Goal: Task Accomplishment & Management: Manage account settings

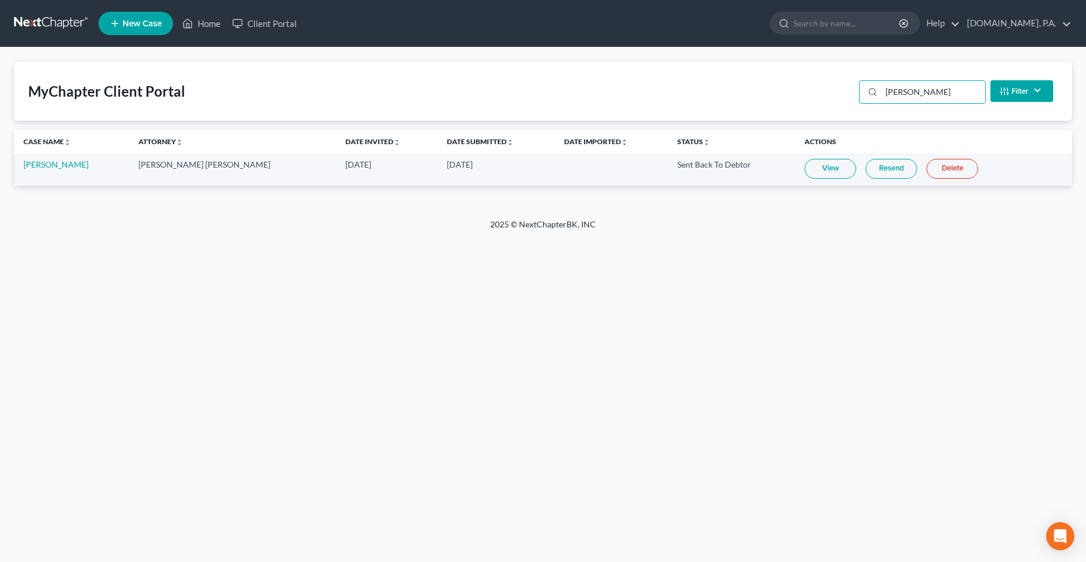
click at [907, 85] on input "sheldon" at bounding box center [933, 92] width 104 height 22
click at [814, 171] on link "View" at bounding box center [826, 169] width 52 height 20
click at [913, 101] on input "tibur" at bounding box center [933, 92] width 104 height 22
drag, startPoint x: 913, startPoint y: 101, endPoint x: 843, endPoint y: 113, distance: 70.8
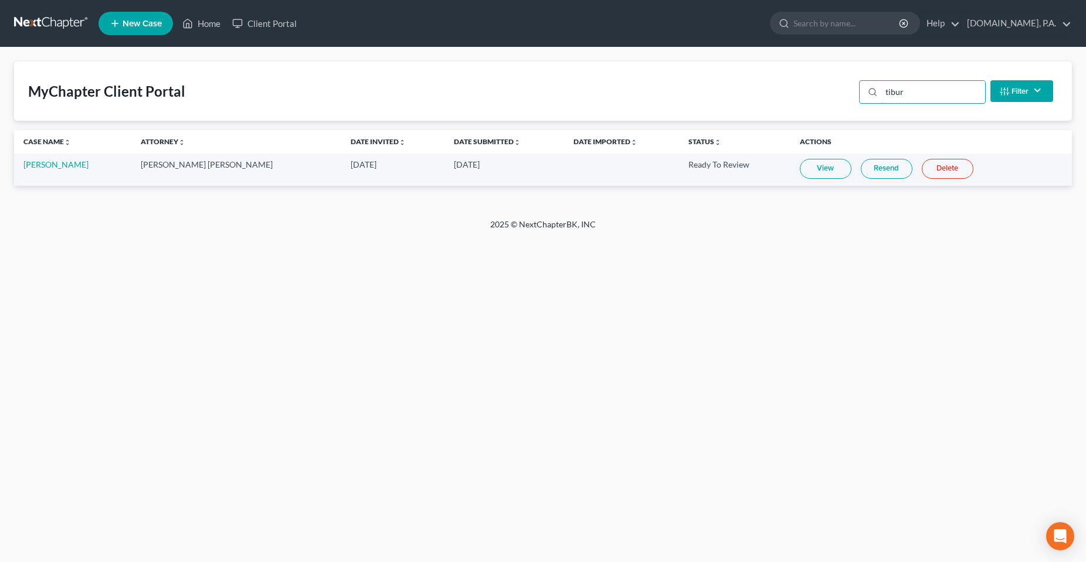
click at [843, 112] on div "MyChapter Client Portal tibur Filter Status Filter... Invited In Progress Ready…" at bounding box center [543, 91] width 1058 height 59
type input "[PERSON_NAME]"
click at [327, 328] on div "Home New Case Client Portal [DOMAIN_NAME], P.A. [PERSON_NAME][EMAIL_ADDRESS][DO…" at bounding box center [543, 281] width 1086 height 562
click at [200, 321] on div "Home New Case Client Portal [DOMAIN_NAME], P.A. [PERSON_NAME][EMAIL_ADDRESS][DO…" at bounding box center [543, 281] width 1086 height 562
drag, startPoint x: 369, startPoint y: 378, endPoint x: 123, endPoint y: 366, distance: 246.0
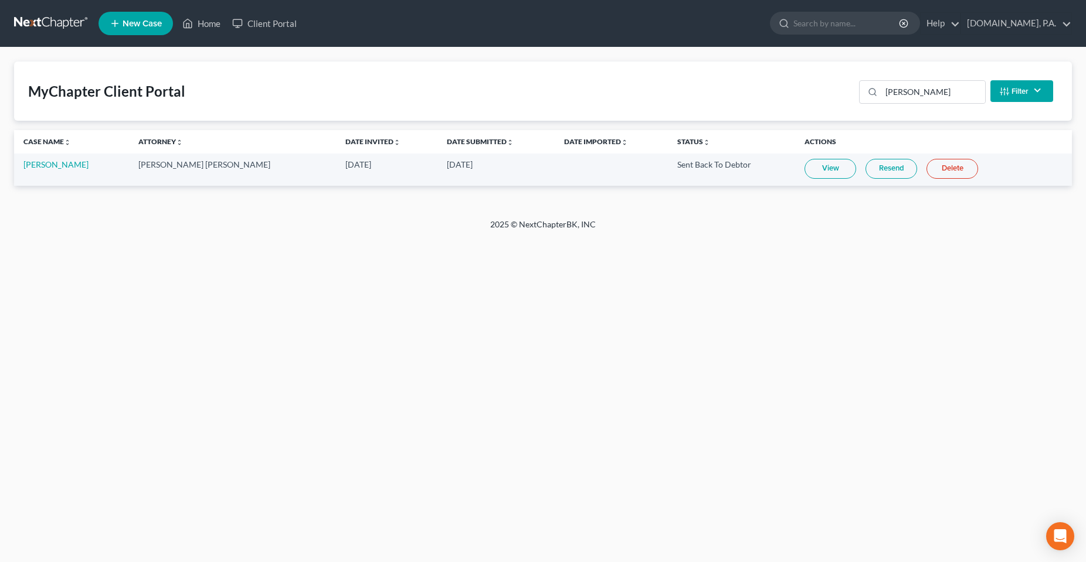
click at [351, 381] on div "Home New Case Client Portal [DOMAIN_NAME], P.A. [PERSON_NAME][EMAIL_ADDRESS][DO…" at bounding box center [543, 281] width 1086 height 562
click at [348, 395] on div "Home New Case Client Portal [DOMAIN_NAME], P.A. [PERSON_NAME][EMAIL_ADDRESS][DO…" at bounding box center [543, 281] width 1086 height 562
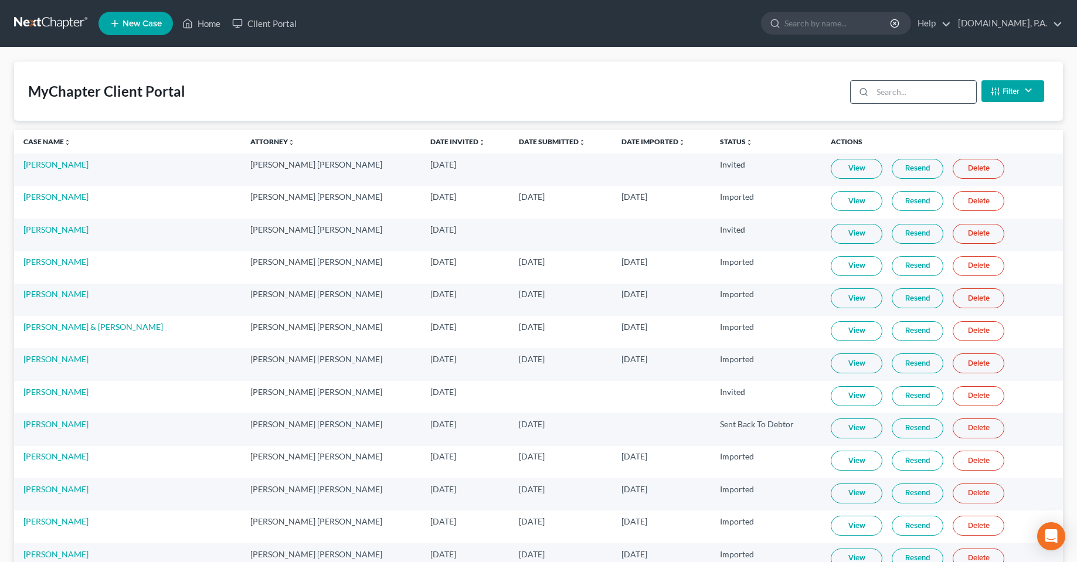
click at [913, 90] on input "search" at bounding box center [925, 92] width 104 height 22
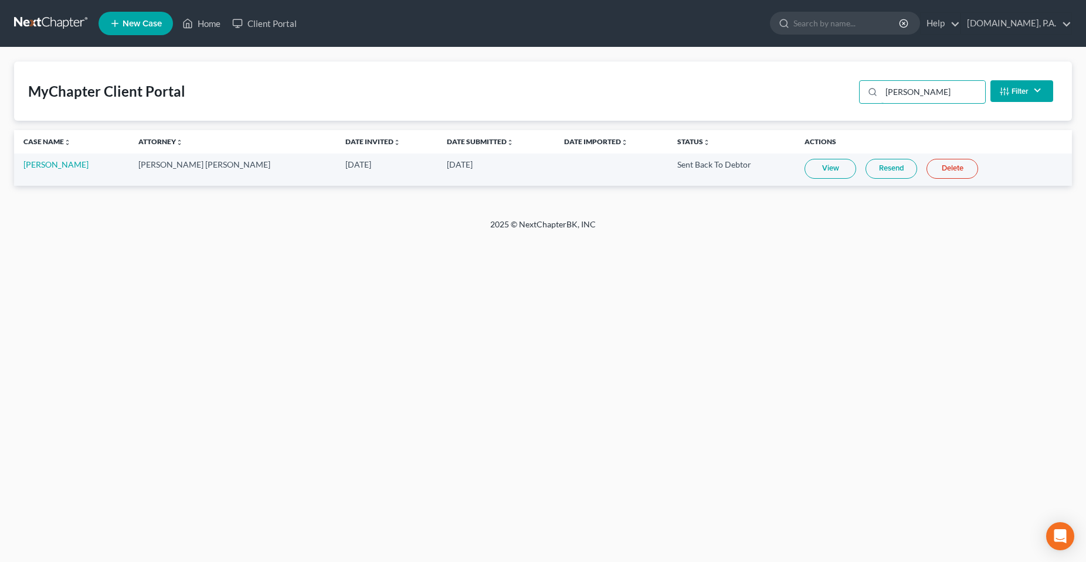
type input "[PERSON_NAME]"
drag, startPoint x: 303, startPoint y: 394, endPoint x: 304, endPoint y: 387, distance: 7.1
click at [303, 394] on div "Home New Case Client Portal [DOMAIN_NAME], P.A. [PERSON_NAME][EMAIL_ADDRESS][DO…" at bounding box center [543, 281] width 1086 height 562
click at [805, 174] on link "View" at bounding box center [831, 169] width 52 height 20
click at [255, 246] on div "Home New Case Client Portal [DOMAIN_NAME], P.A. [PERSON_NAME][EMAIL_ADDRESS][DO…" at bounding box center [543, 281] width 1086 height 562
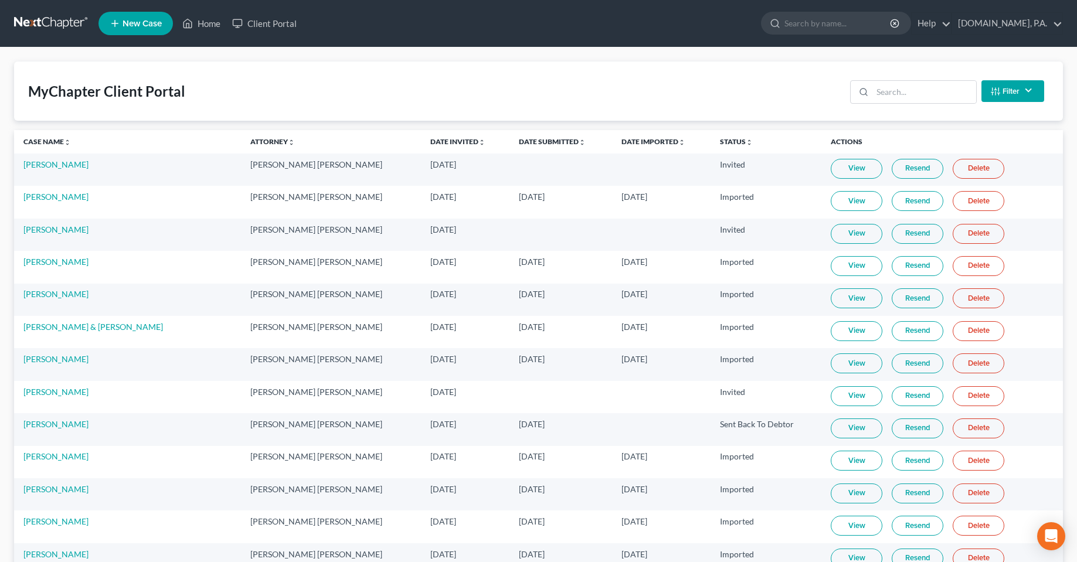
click at [450, 104] on div "MyChapter Client Portal Filter Status Filter... Invited In Progress Ready To Re…" at bounding box center [538, 91] width 1049 height 59
click at [269, 72] on div "MyChapter Client Portal Filter Status Filter... Invited In Progress Ready To Re…" at bounding box center [538, 91] width 1049 height 59
drag, startPoint x: 75, startPoint y: 94, endPoint x: -71, endPoint y: 94, distance: 146.0
click at [278, 99] on div "MyChapter Client Portal Filter Status Filter... Invited In Progress Ready To Re…" at bounding box center [538, 91] width 1049 height 59
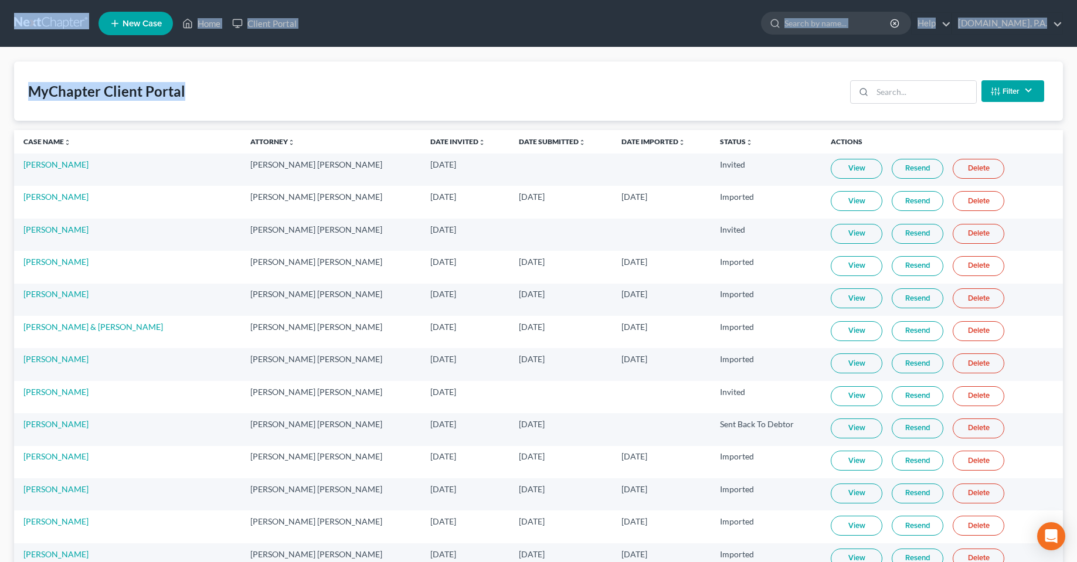
drag, startPoint x: 218, startPoint y: 82, endPoint x: -6, endPoint y: 43, distance: 227.3
click at [205, 105] on div "MyChapter Client Portal Filter Status Filter... Invited In Progress Ready To Re…" at bounding box center [538, 91] width 1049 height 59
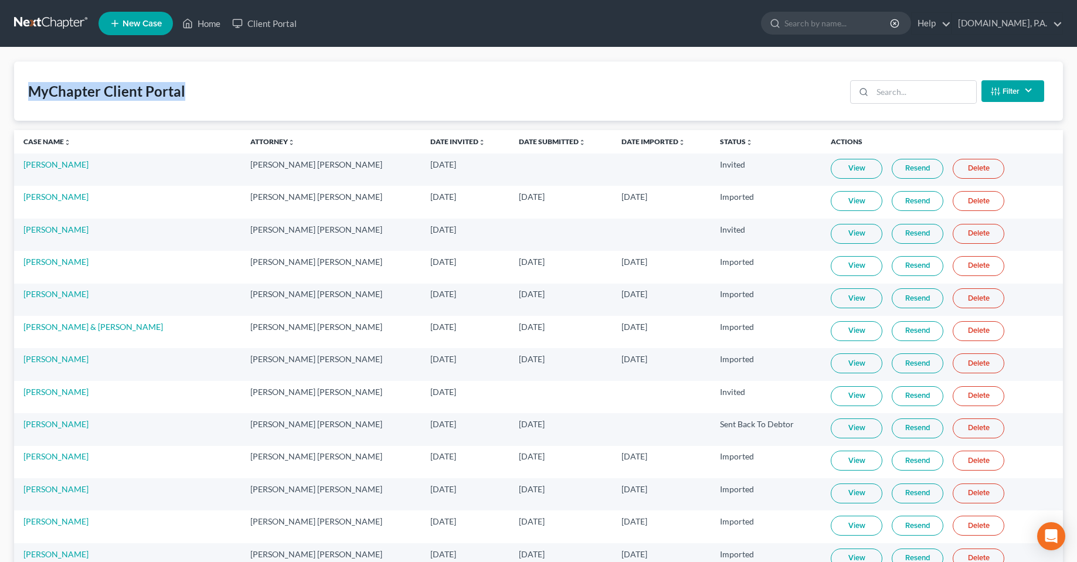
drag, startPoint x: 212, startPoint y: 94, endPoint x: -67, endPoint y: 109, distance: 279.5
click at [156, 94] on div "MyChapter Client Portal" at bounding box center [106, 91] width 157 height 19
drag, startPoint x: 259, startPoint y: 101, endPoint x: 249, endPoint y: 101, distance: 10.0
click at [258, 101] on div "MyChapter Client Portal Filter Status Filter... Invited In Progress Ready To Re…" at bounding box center [538, 91] width 1049 height 59
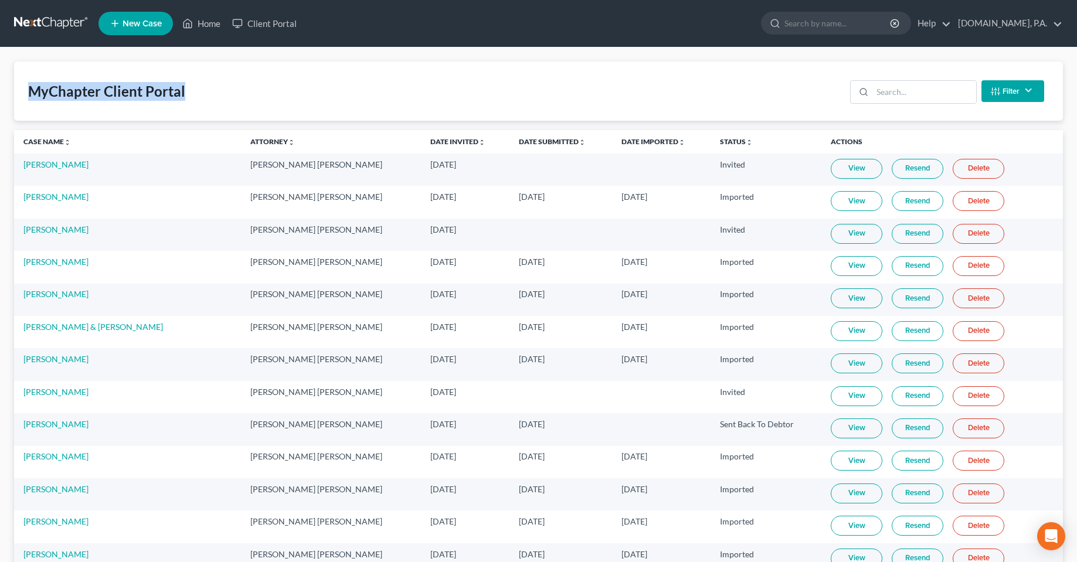
drag, startPoint x: 210, startPoint y: 89, endPoint x: 15, endPoint y: 96, distance: 195.4
click at [155, 117] on div "MyChapter Client Portal Filter Status Filter... Invited In Progress Ready To Re…" at bounding box center [538, 91] width 1049 height 59
click at [267, 101] on div "MyChapter Client Portal Filter Status Filter... Invited In Progress Ready To Re…" at bounding box center [538, 91] width 1049 height 59
click at [583, 83] on div "MyChapter Client Portal Filter Status Filter... Invited In Progress Ready To Re…" at bounding box center [538, 91] width 1049 height 59
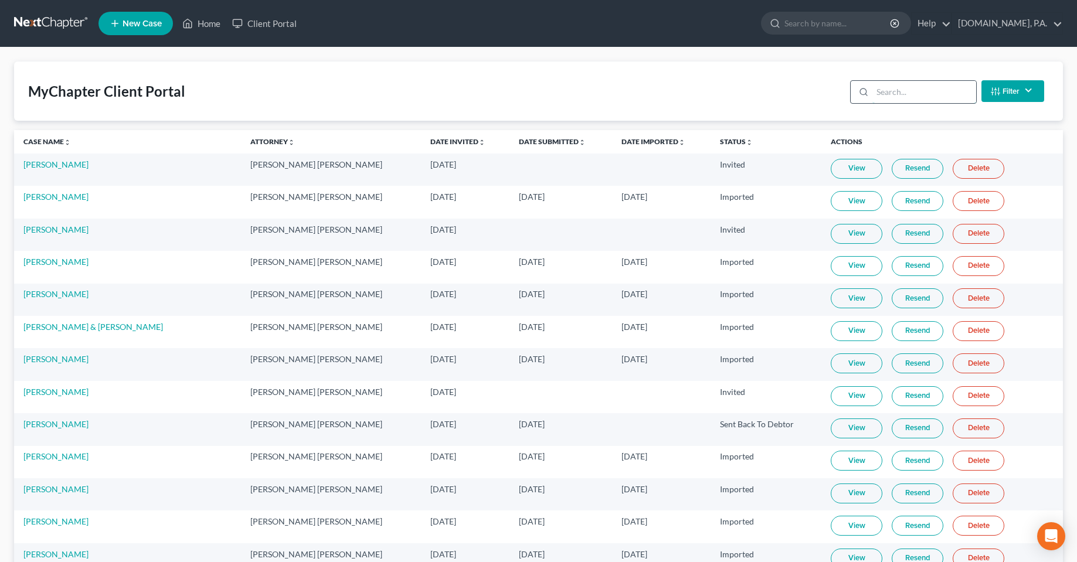
click at [903, 92] on input "search" at bounding box center [925, 92] width 104 height 22
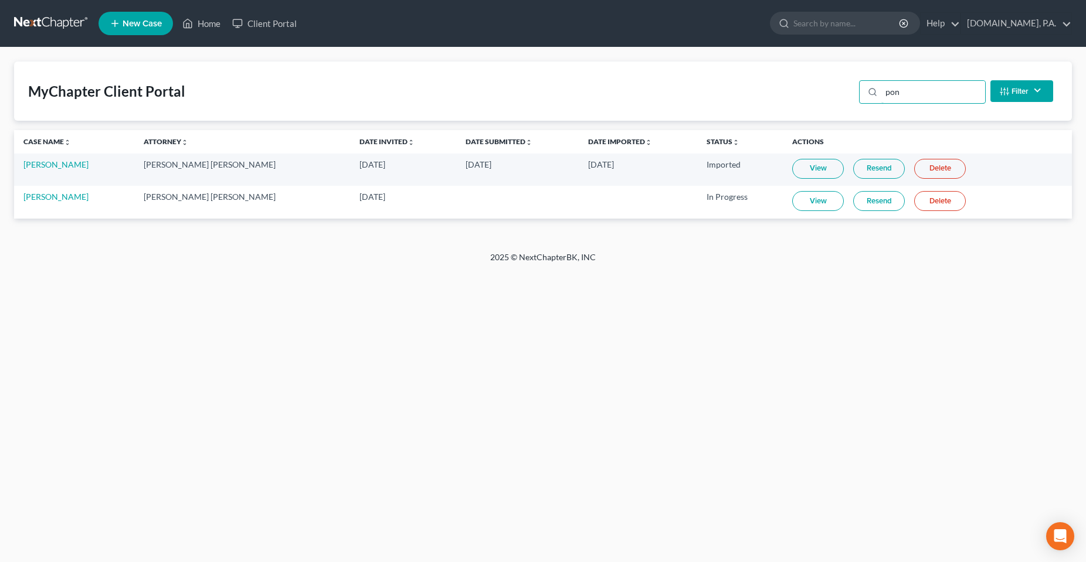
type input "pon"
click at [792, 209] on link "View" at bounding box center [818, 201] width 52 height 20
click at [57, 162] on link "[PERSON_NAME]" at bounding box center [55, 165] width 65 height 10
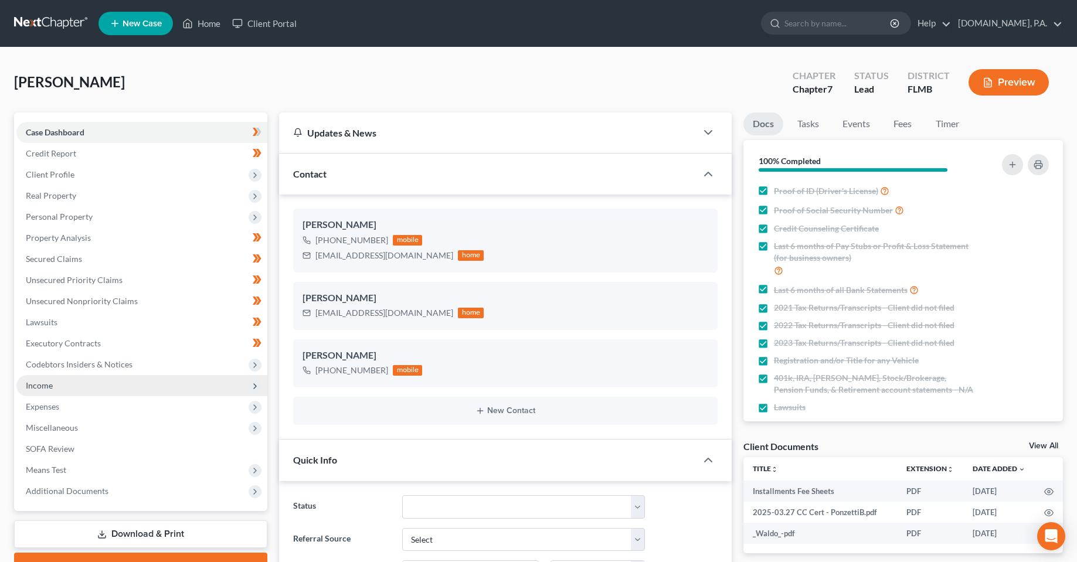
click at [56, 384] on span "Income" at bounding box center [141, 385] width 251 height 21
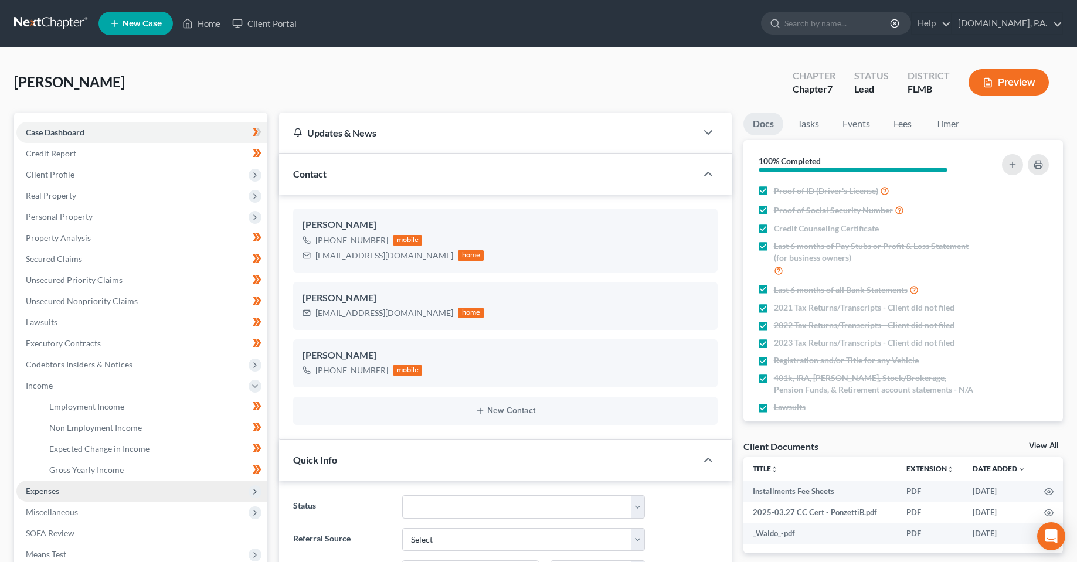
click at [44, 491] on span "Expenses" at bounding box center [42, 491] width 33 height 10
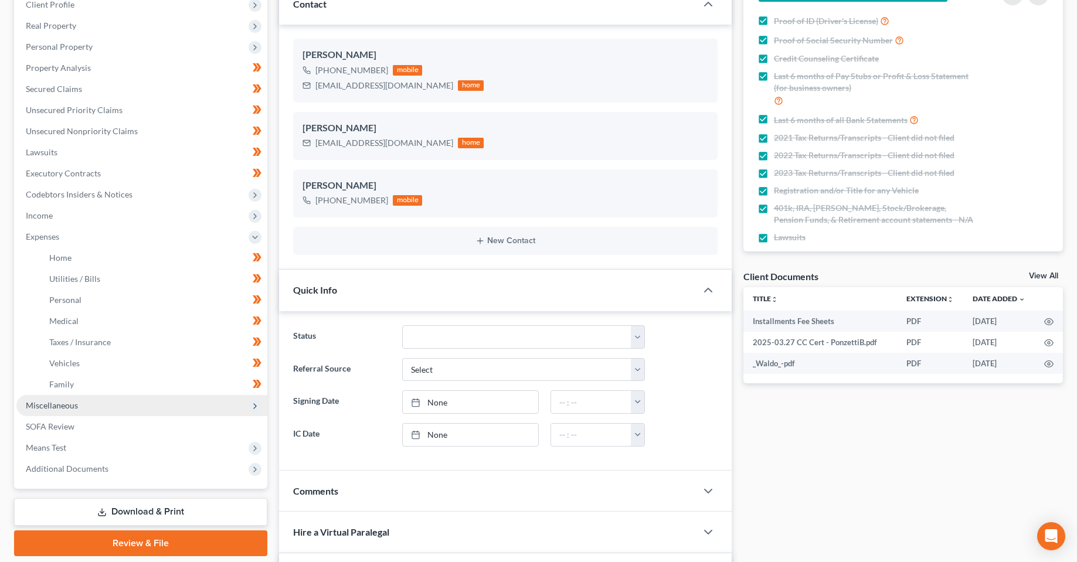
scroll to position [176, 0]
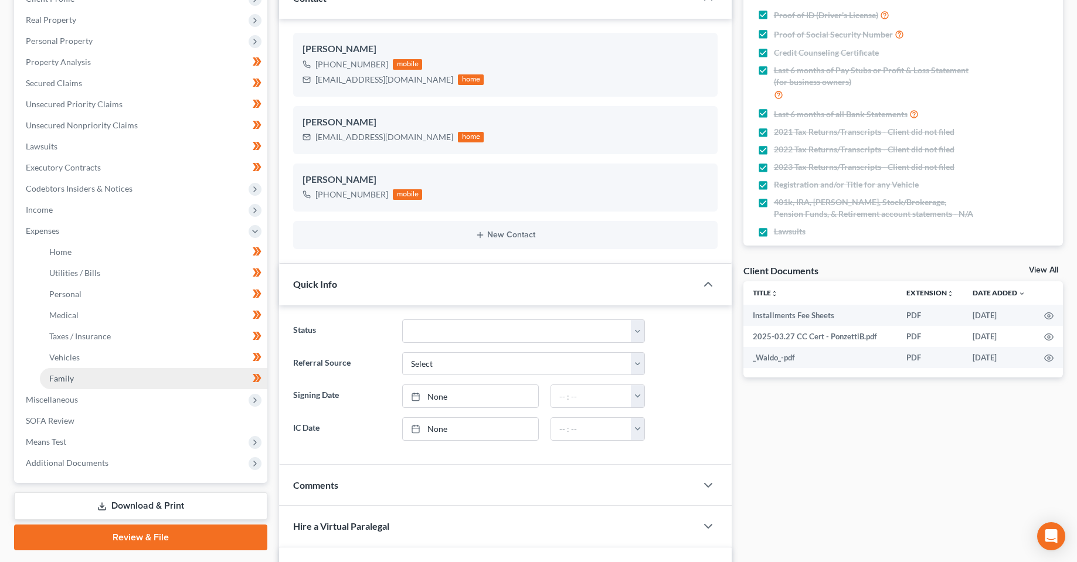
click at [66, 382] on span "Family" at bounding box center [61, 379] width 25 height 10
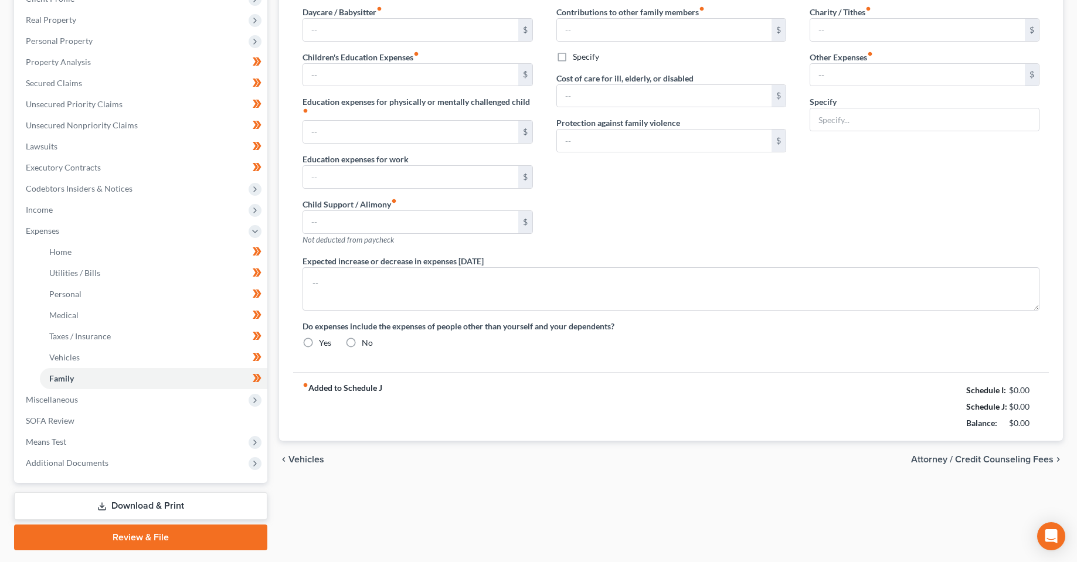
scroll to position [57, 0]
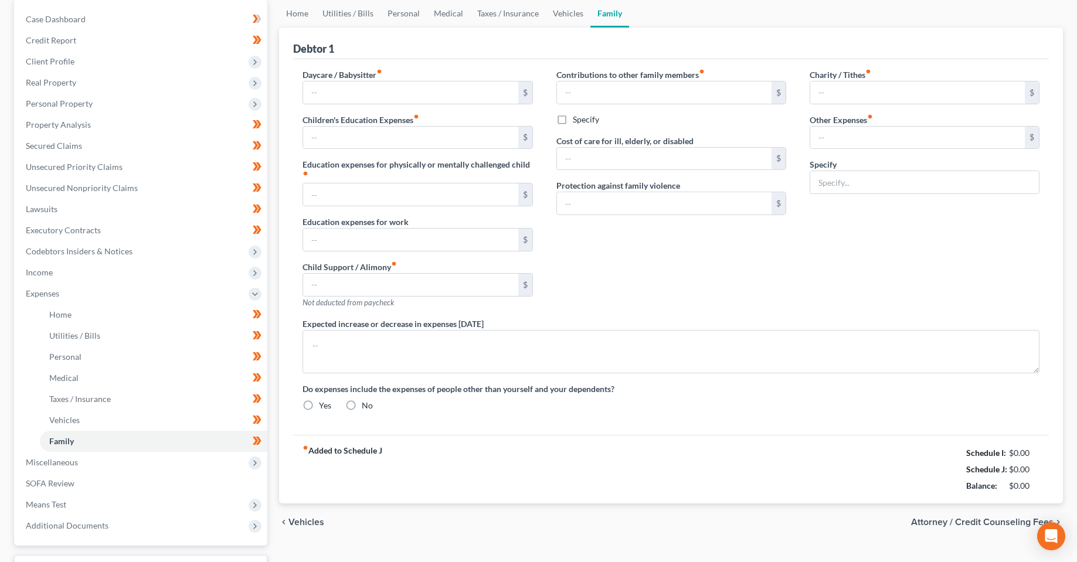
type input "25.00"
type input "Streaming Services"
radio input "true"
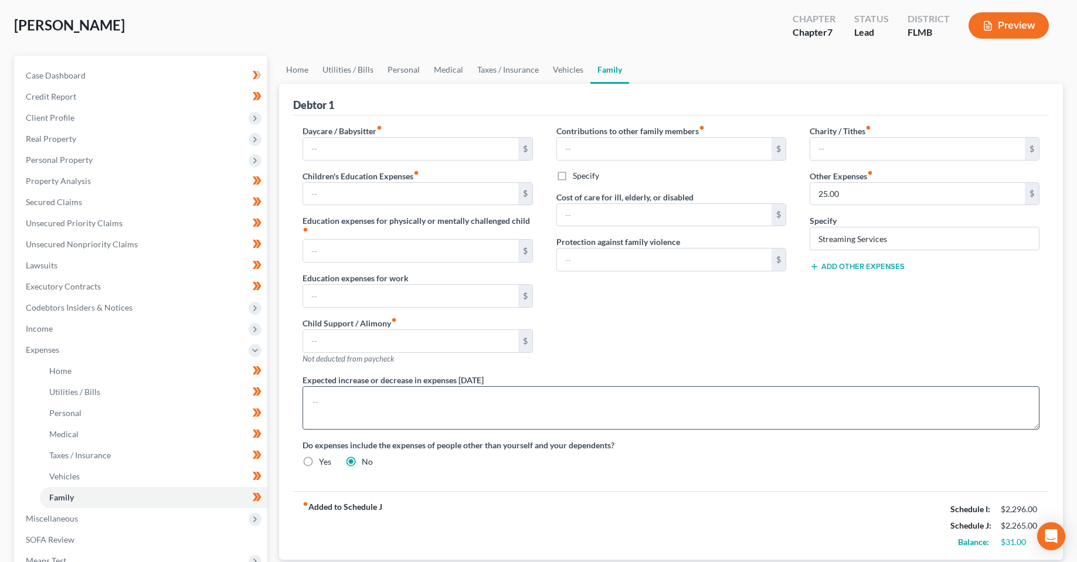
scroll to position [0, 0]
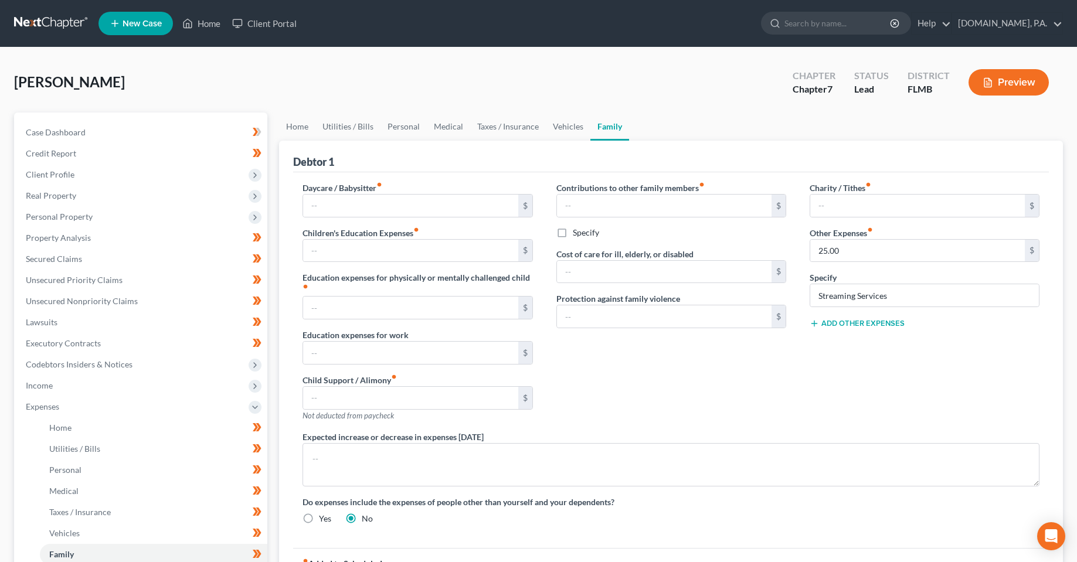
click at [640, 387] on div "Contributions to other family members fiber_manual_record $ Specify Cost of car…" at bounding box center [671, 306] width 253 height 249
click at [387, 253] on input "text" at bounding box center [410, 251] width 215 height 22
click at [657, 196] on input "text" at bounding box center [664, 206] width 215 height 22
click at [586, 416] on div "Contributions to other family members fiber_manual_record $ Specify Cost of car…" at bounding box center [671, 306] width 253 height 249
click at [573, 233] on label "Specify" at bounding box center [586, 233] width 26 height 12
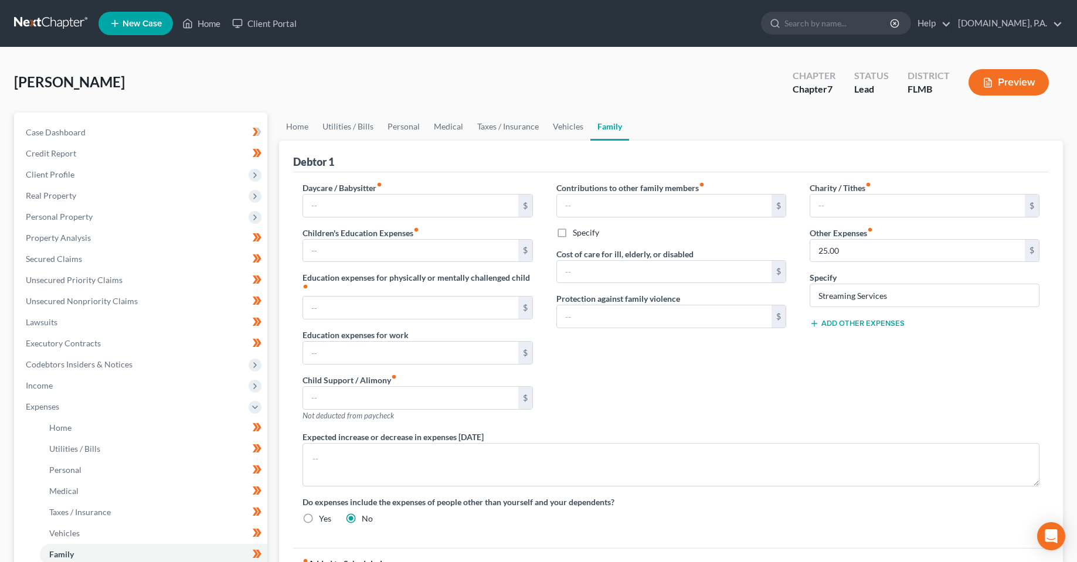
click at [578, 233] on input "Specify" at bounding box center [582, 231] width 8 height 8
click at [573, 231] on label "Specify" at bounding box center [586, 233] width 26 height 12
click at [578, 231] on input "Specify" at bounding box center [582, 231] width 8 height 8
checkbox input "false"
click at [616, 375] on div "Contributions to other family members fiber_manual_record $ Specify Cost of car…" at bounding box center [671, 306] width 253 height 249
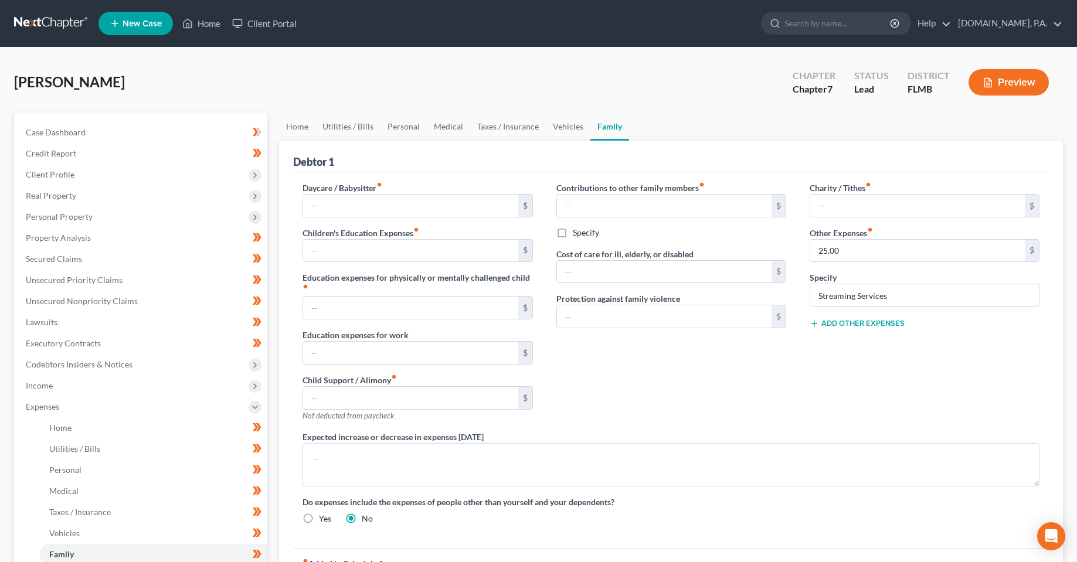
click at [644, 369] on div "Contributions to other family members fiber_manual_record $ Specify Cost of car…" at bounding box center [671, 306] width 253 height 249
click at [407, 94] on div "[PERSON_NAME] Upgraded Chapter Chapter 7 Status Lead District [GEOGRAPHIC_DATA]…" at bounding box center [538, 87] width 1049 height 51
click at [215, 26] on link "Home" at bounding box center [202, 23] width 50 height 21
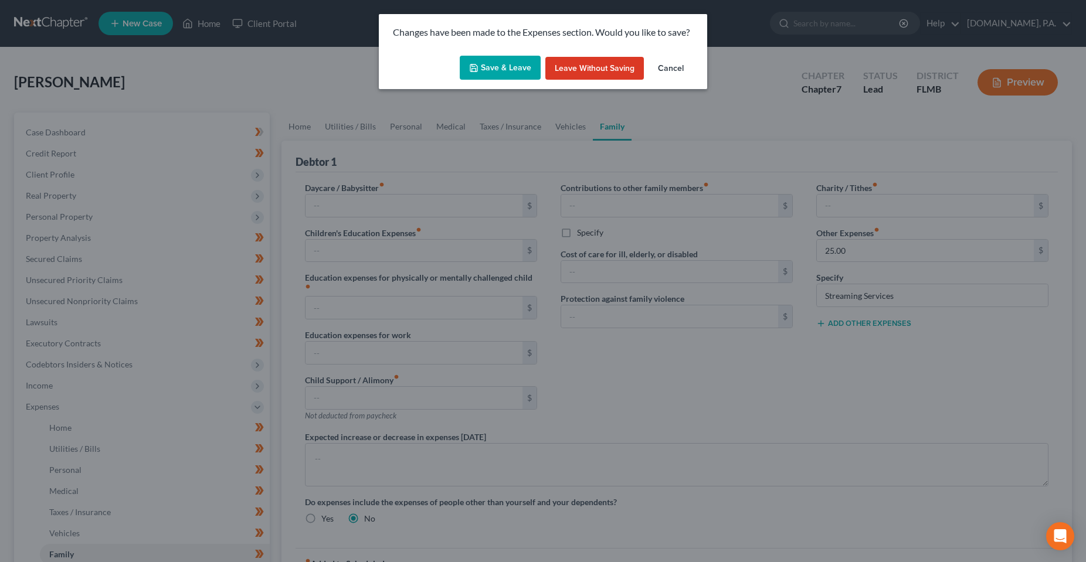
drag, startPoint x: 526, startPoint y: 70, endPoint x: 594, endPoint y: 80, distance: 68.2
click at [589, 84] on div "Save & Leave Leave without Saving Cancel" at bounding box center [543, 70] width 328 height 39
click at [596, 75] on button "Leave without Saving" at bounding box center [594, 68] width 99 height 23
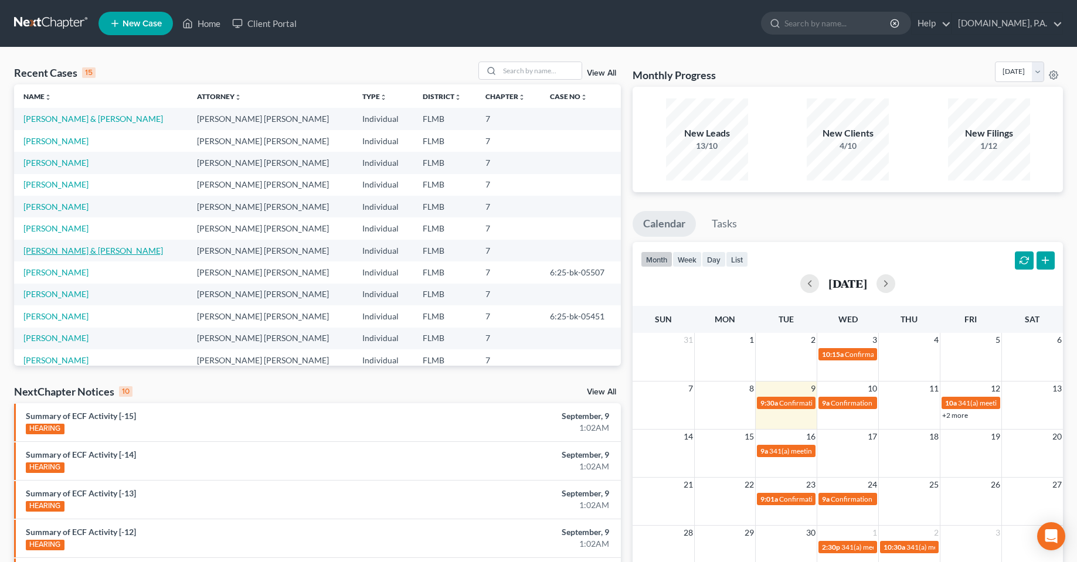
click at [35, 253] on link "[PERSON_NAME] & [PERSON_NAME]" at bounding box center [93, 251] width 140 height 10
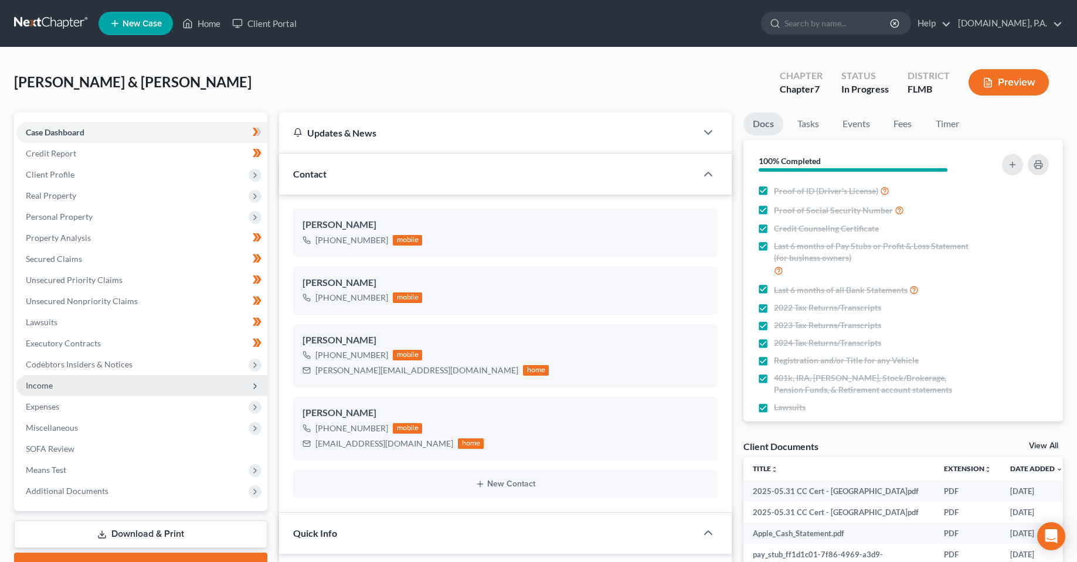
click at [39, 387] on span "Income" at bounding box center [39, 386] width 27 height 10
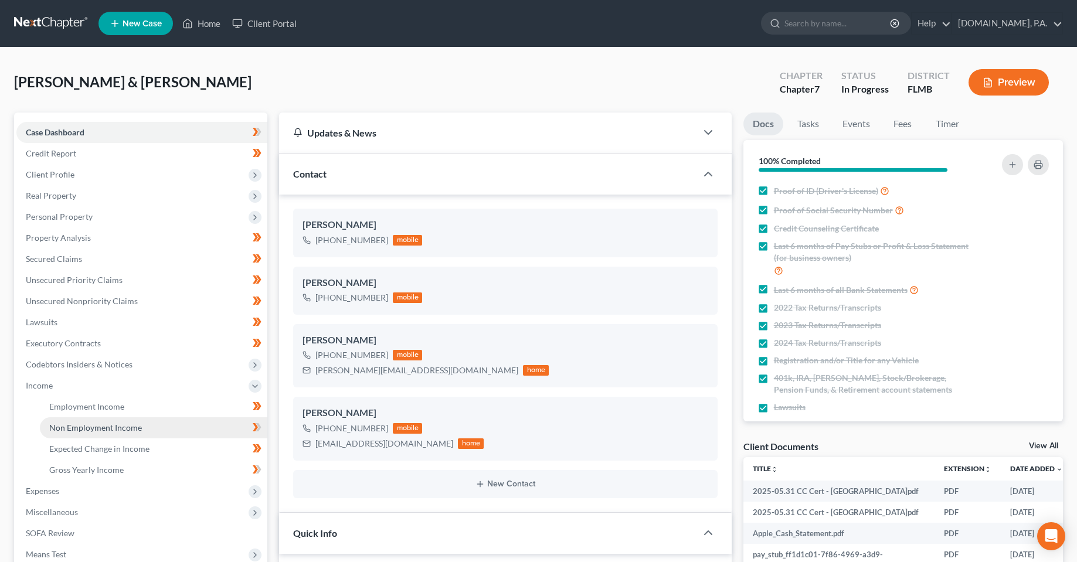
click at [94, 426] on span "Non Employment Income" at bounding box center [95, 428] width 93 height 10
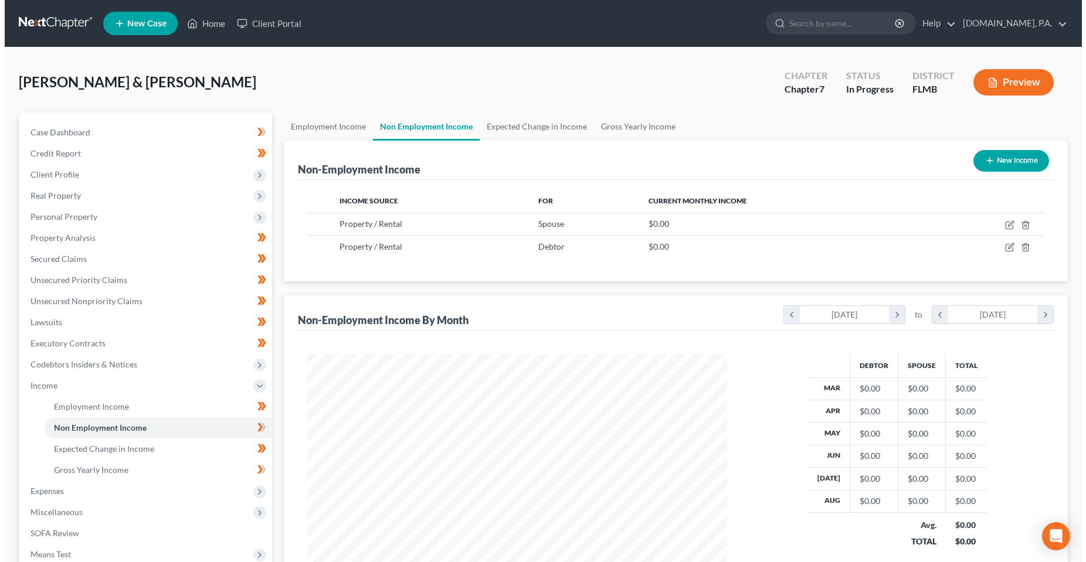
scroll to position [211, 444]
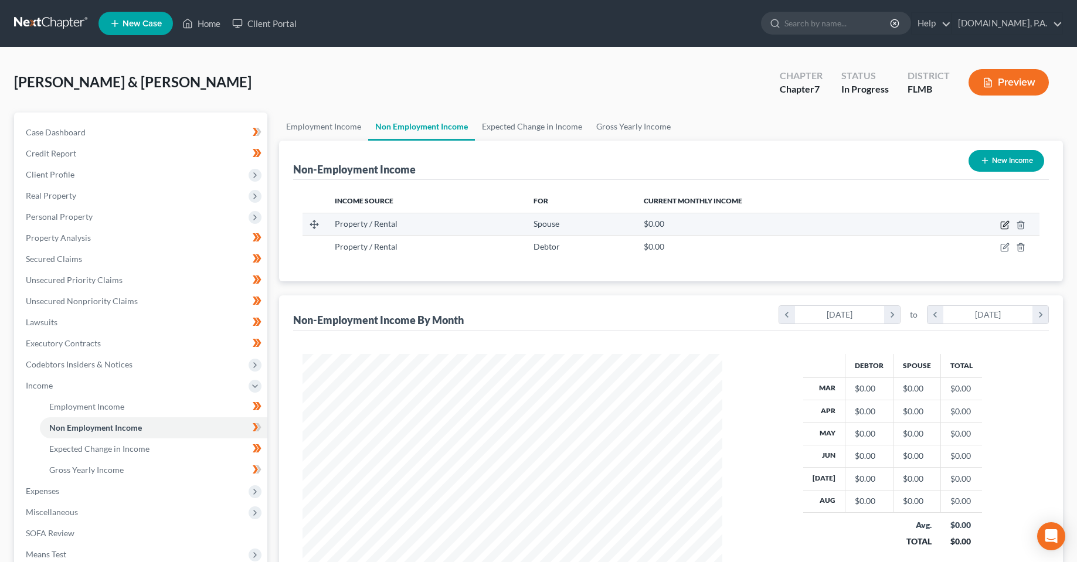
click at [1005, 225] on icon "button" at bounding box center [1005, 225] width 9 height 9
select select "9"
select select "0"
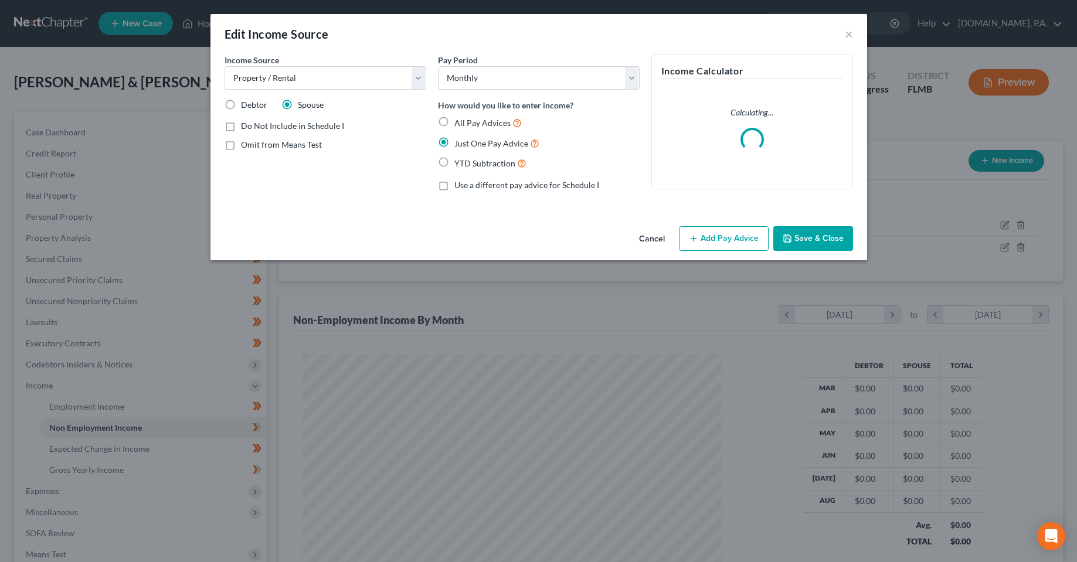
scroll to position [212, 447]
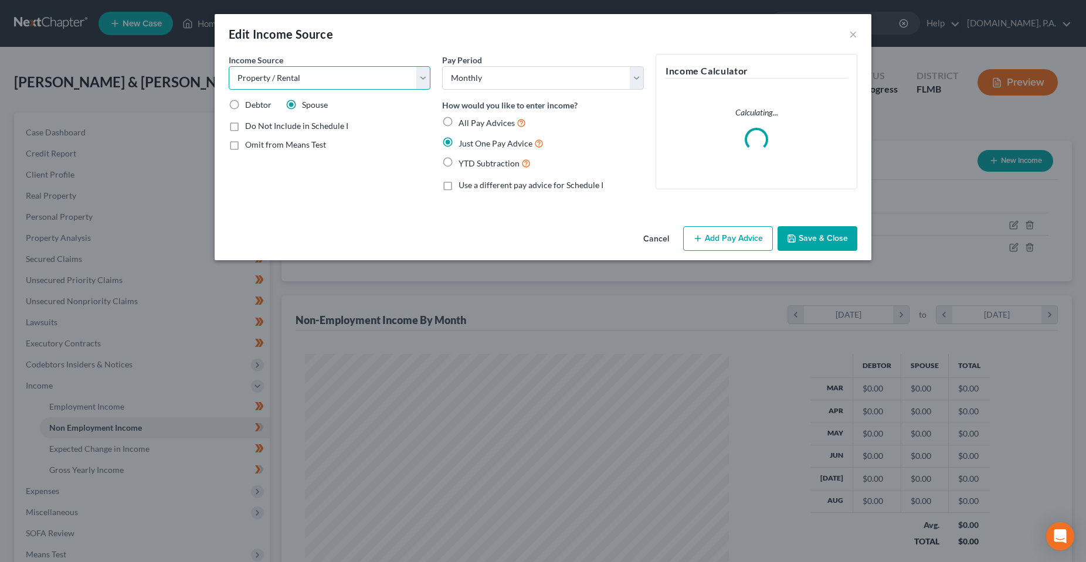
click at [292, 70] on select "Select Unemployment Disability (from employer) Pension Retirement Social Securi…" at bounding box center [330, 77] width 202 height 23
select select "10"
click at [229, 66] on select "Select Unemployment Disability (from employer) Pension Retirement Social Securi…" at bounding box center [330, 77] width 202 height 23
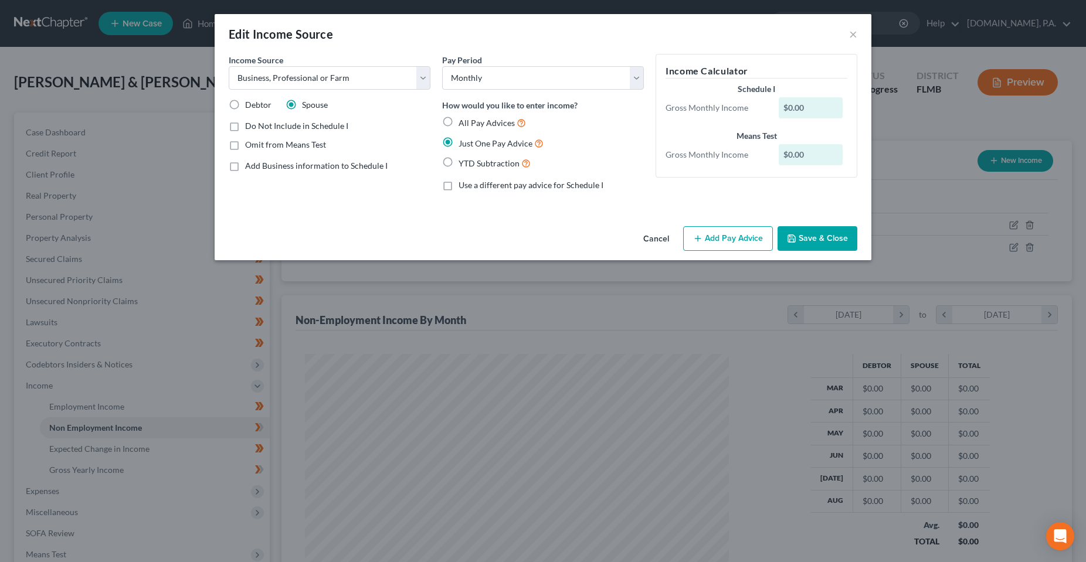
click at [245, 108] on label "Debtor" at bounding box center [258, 105] width 26 height 12
click at [250, 107] on input "Debtor" at bounding box center [254, 103] width 8 height 8
radio input "true"
click at [721, 233] on button "Add Pay Advice" at bounding box center [728, 238] width 90 height 25
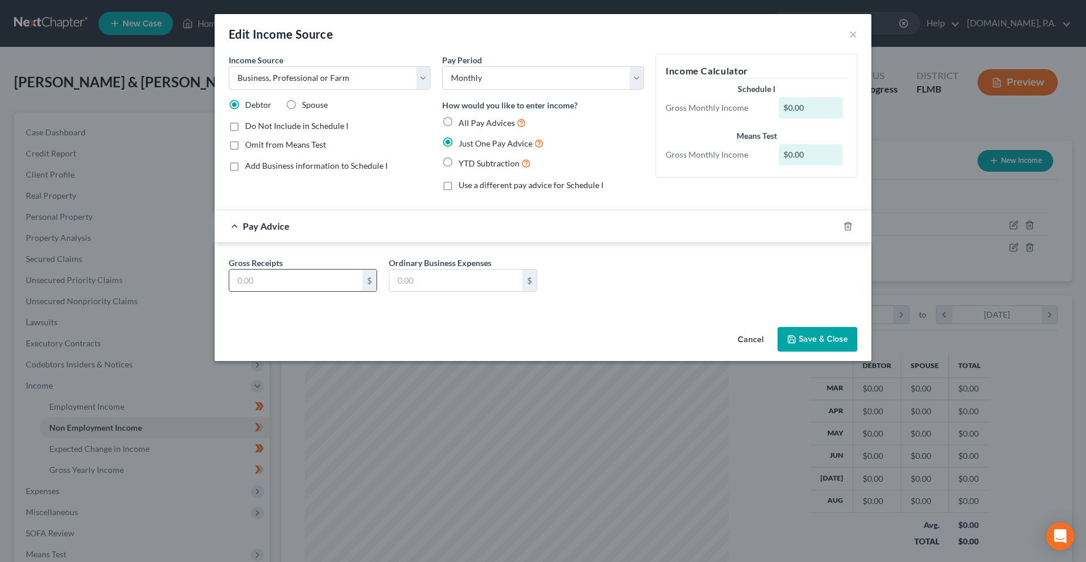
click at [276, 286] on input "text" at bounding box center [295, 281] width 133 height 22
click at [289, 280] on input "text" at bounding box center [295, 281] width 133 height 22
type input "3,289.50"
drag, startPoint x: 447, startPoint y: 275, endPoint x: 115, endPoint y: 266, distance: 332.1
click at [445, 275] on input "text" at bounding box center [455, 281] width 133 height 22
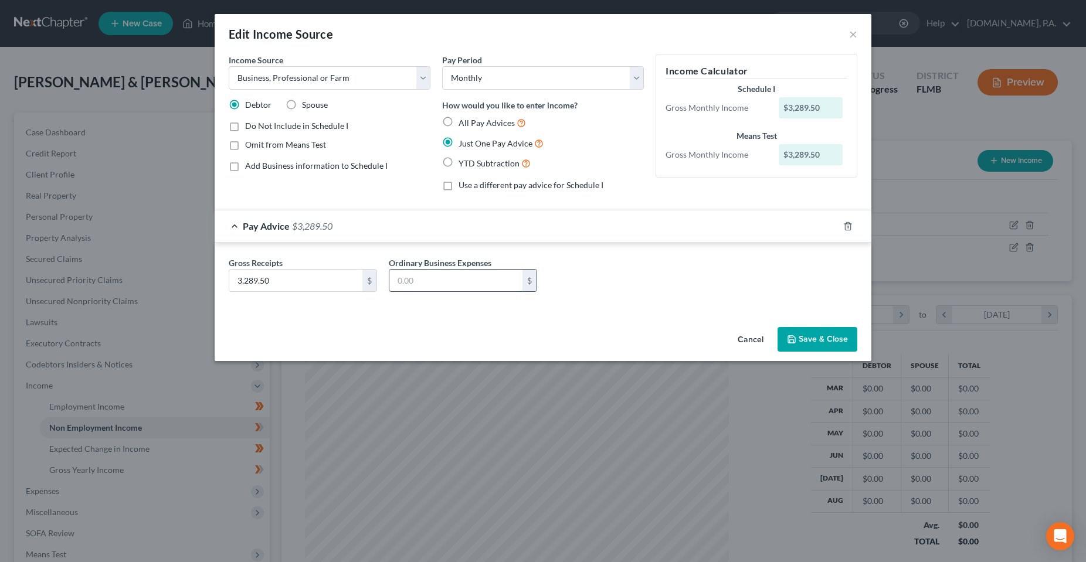
click at [427, 273] on input "text" at bounding box center [455, 281] width 133 height 22
type input "66.67"
click at [817, 347] on button "Save & Close" at bounding box center [818, 339] width 80 height 25
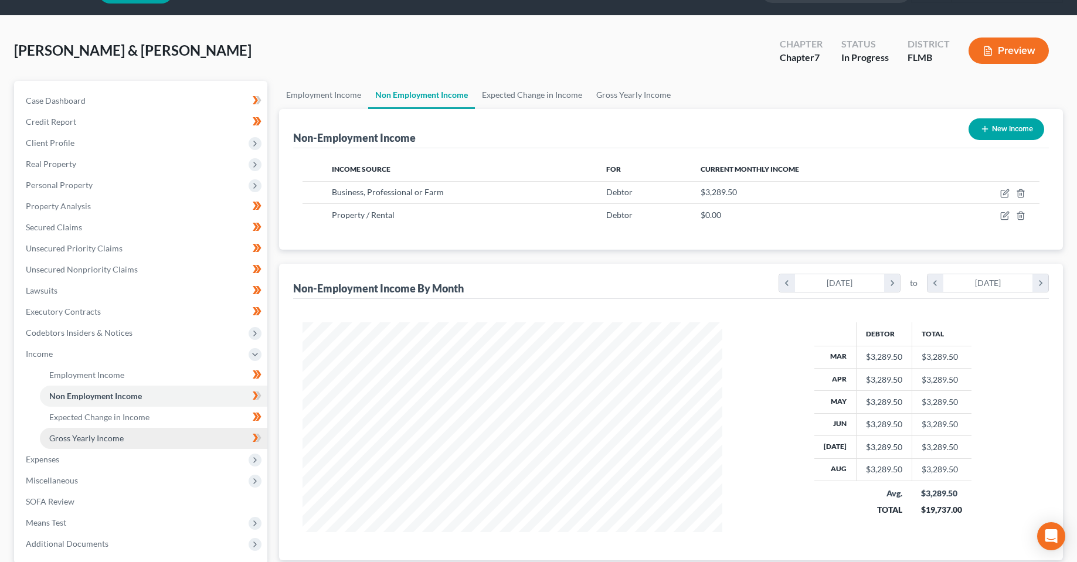
scroll to position [59, 0]
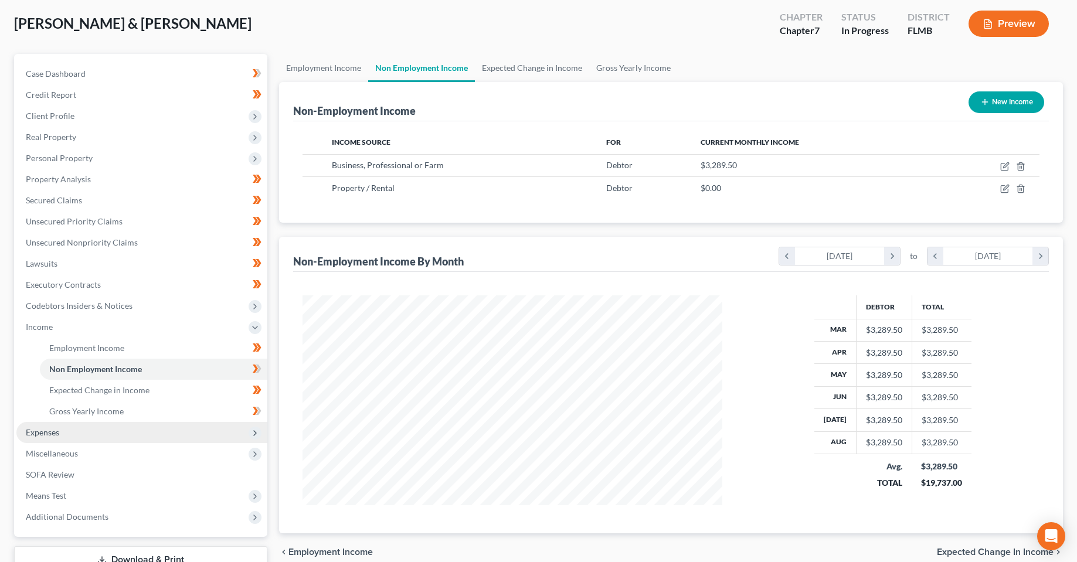
drag, startPoint x: 64, startPoint y: 430, endPoint x: 81, endPoint y: 430, distance: 17.0
click at [64, 430] on span "Expenses" at bounding box center [141, 432] width 251 height 21
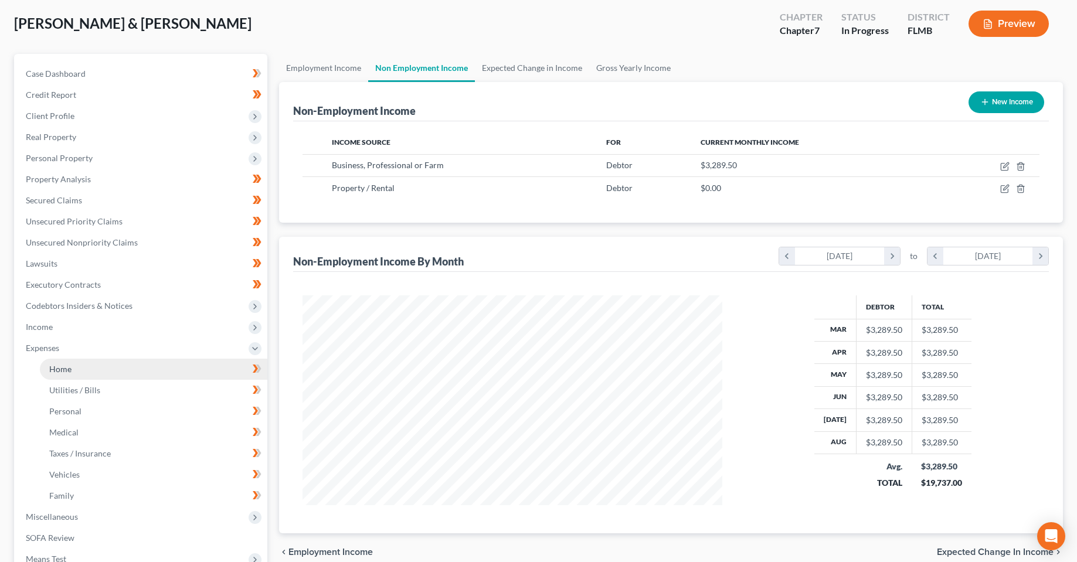
click at [136, 360] on link "Home" at bounding box center [154, 369] width 228 height 21
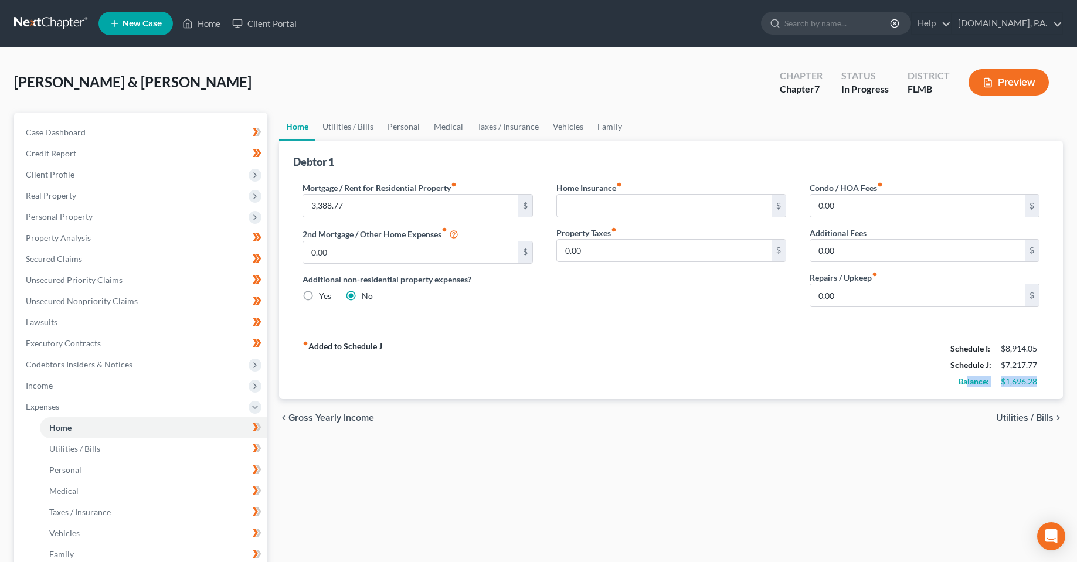
drag, startPoint x: 1039, startPoint y: 384, endPoint x: 863, endPoint y: 433, distance: 182.9
click at [964, 397] on div "fiber_manual_record Added to Schedule J Schedule I: $8,914.05 Schedule J: $7,21…" at bounding box center [671, 365] width 756 height 69
click at [659, 477] on div "Home Utilities / Bills Personal Medical Taxes / Insurance Vehicles Family Debto…" at bounding box center [671, 420] width 796 height 614
click at [860, 297] on input "0.00" at bounding box center [918, 295] width 215 height 22
type input "4"
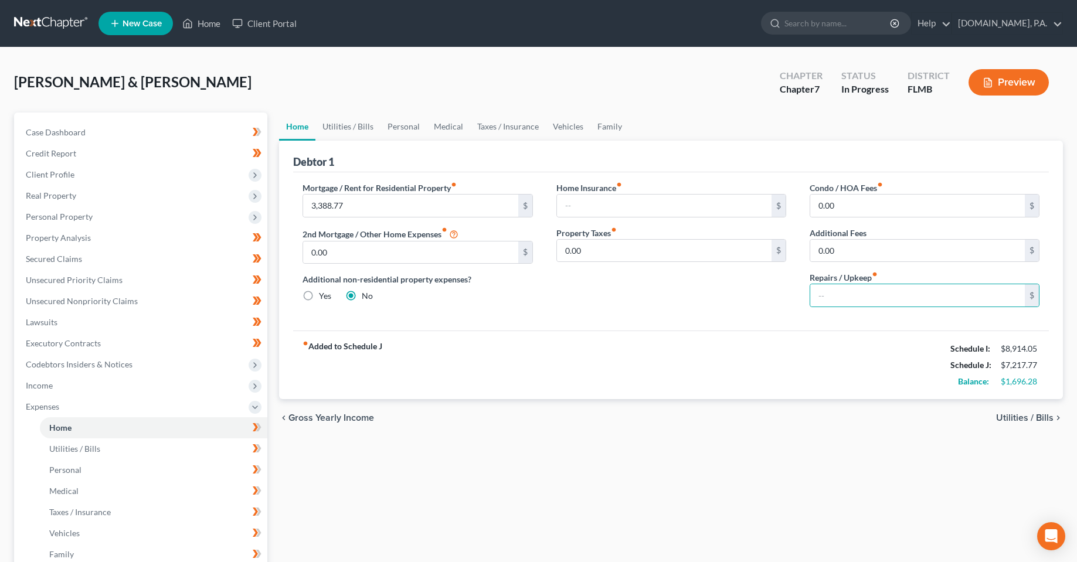
drag, startPoint x: 872, startPoint y: 349, endPoint x: 856, endPoint y: 354, distance: 16.5
click at [869, 350] on div "fiber_manual_record Added to Schedule J Schedule I: $8,914.05 Schedule J: $7,21…" at bounding box center [671, 365] width 756 height 69
click at [36, 386] on span "Income" at bounding box center [39, 386] width 27 height 10
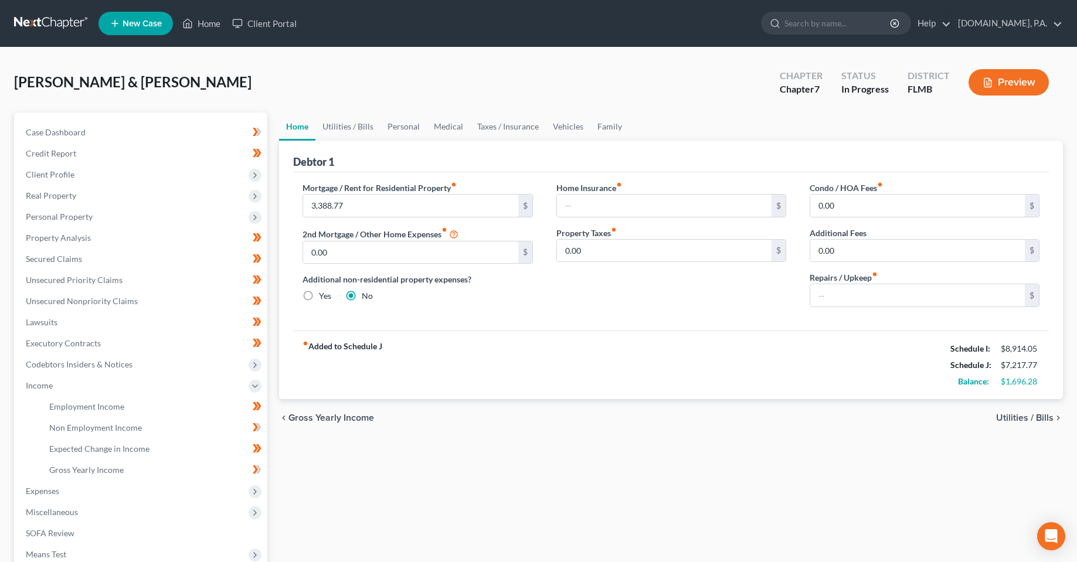
drag, startPoint x: 628, startPoint y: 453, endPoint x: 602, endPoint y: 411, distance: 48.7
click at [628, 453] on div "Home Utilities / Bills Personal Medical Taxes / Insurance Vehicles Family Debto…" at bounding box center [671, 388] width 796 height 551
click at [890, 294] on input "text" at bounding box center [918, 295] width 215 height 22
type input "400"
click at [742, 333] on div "fiber_manual_record Added to Schedule J Schedule I: $8,914.05 Schedule J: $7,61…" at bounding box center [671, 365] width 756 height 69
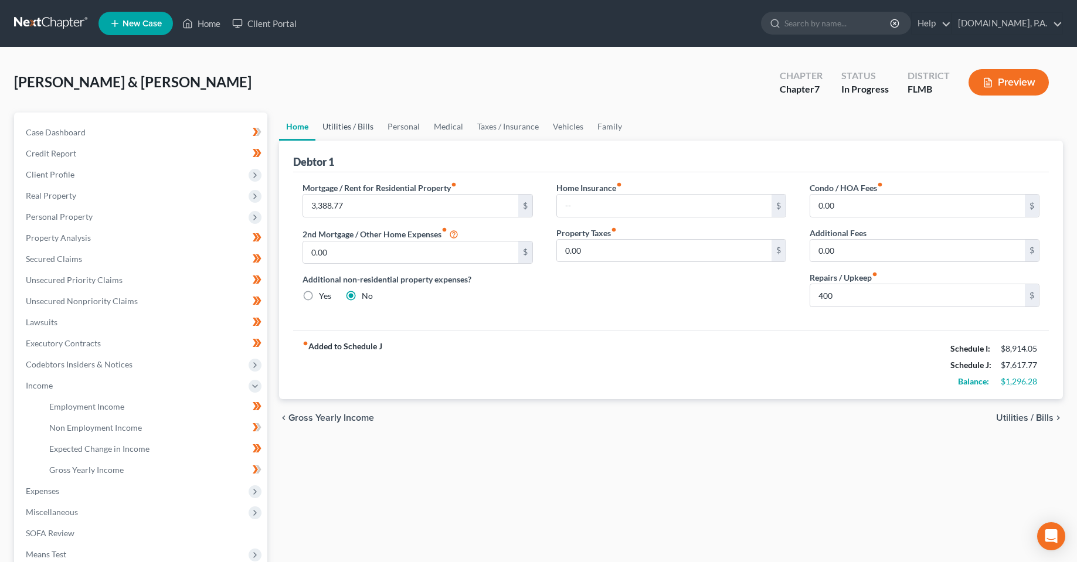
click at [340, 131] on link "Utilities / Bills" at bounding box center [348, 127] width 65 height 28
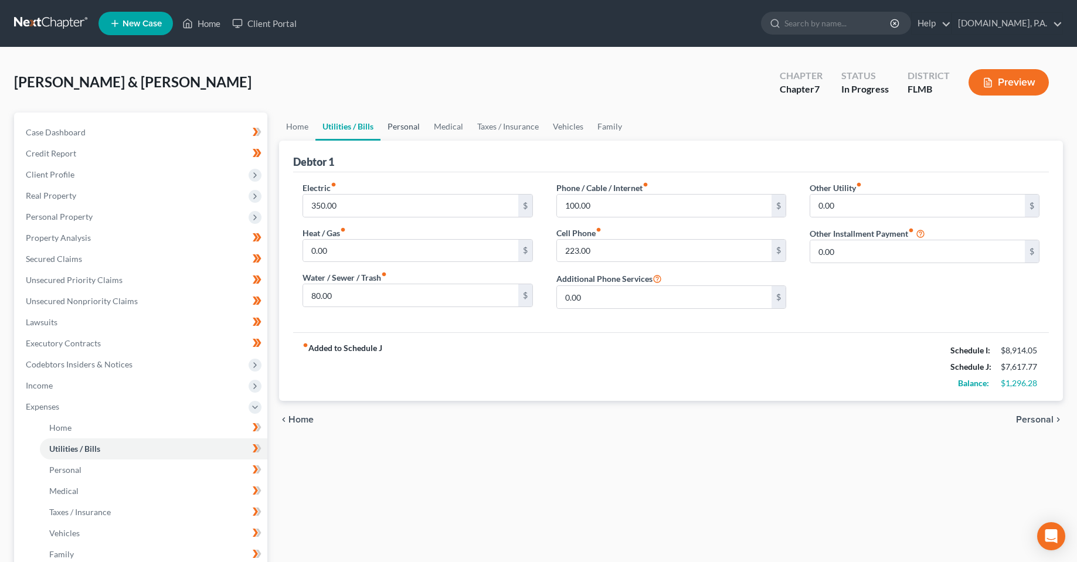
click at [391, 131] on link "Personal" at bounding box center [404, 127] width 46 height 28
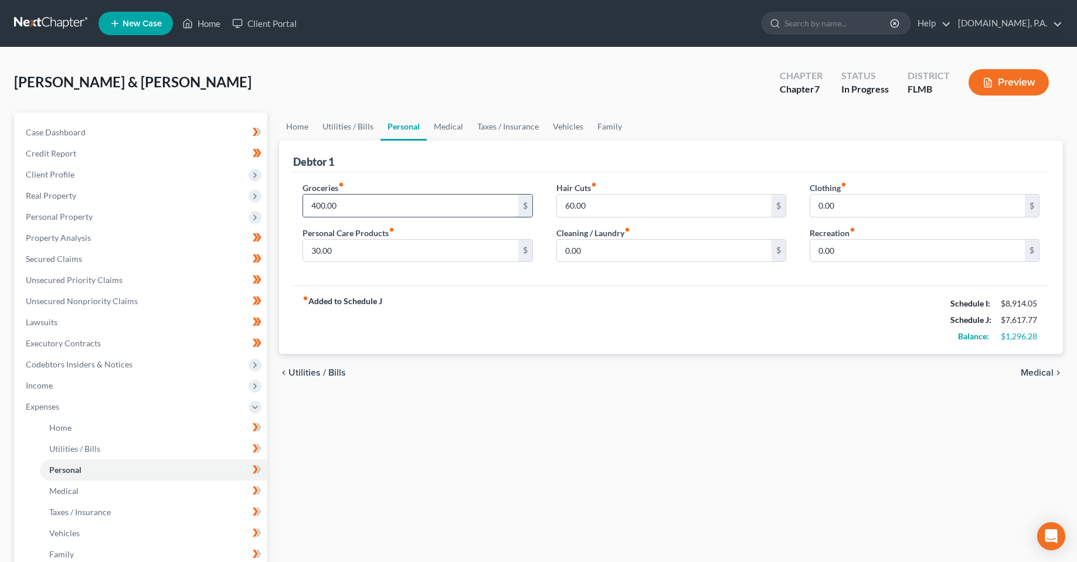
click at [373, 206] on input "400.00" at bounding box center [410, 206] width 215 height 22
type input "700"
click at [677, 316] on div "fiber_manual_record Added to Schedule J Schedule I: $8,914.05 Schedule J: $7,91…" at bounding box center [671, 320] width 756 height 69
click at [611, 255] on input "0.00" at bounding box center [664, 251] width 215 height 22
click at [888, 256] on input "0.00" at bounding box center [918, 251] width 215 height 22
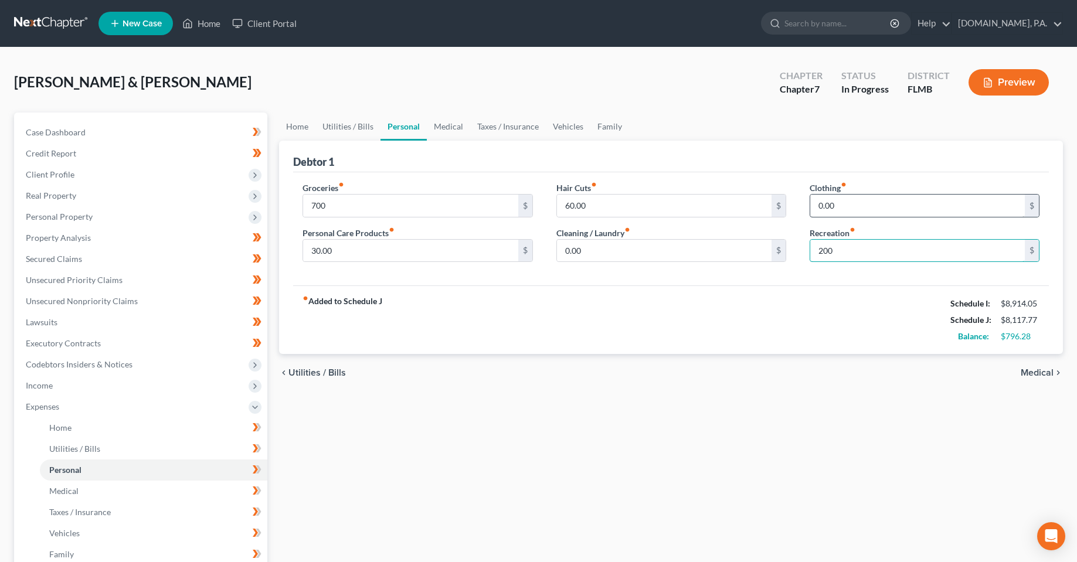
type input "200"
click at [884, 206] on input "0.00" at bounding box center [918, 206] width 215 height 22
type input "5"
type input "80"
click at [481, 216] on input "700" at bounding box center [410, 206] width 215 height 22
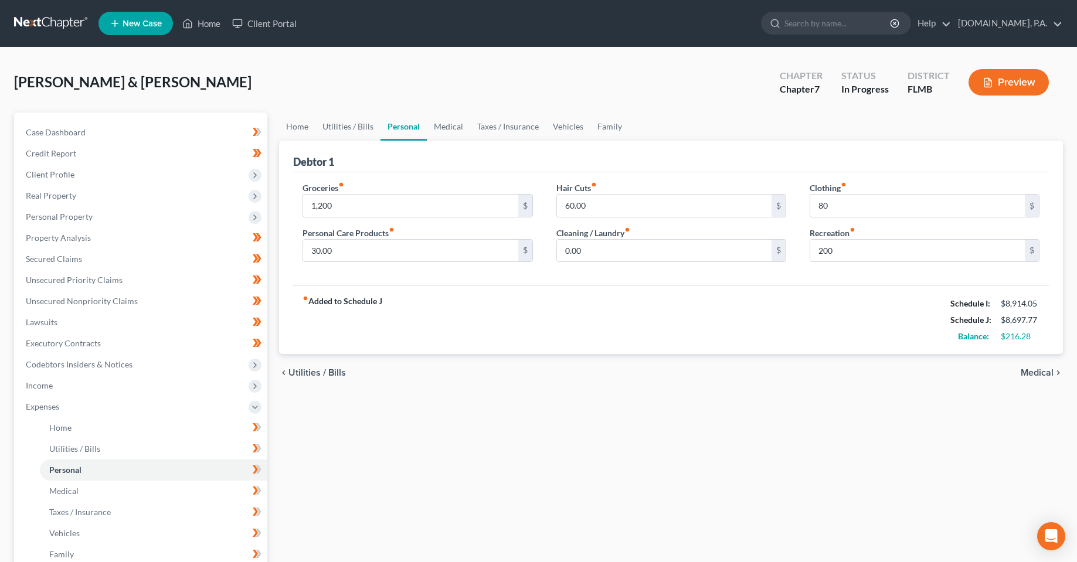
click at [479, 272] on div "Groceries fiber_manual_record 1,200 $ Personal Care Products fiber_manual_recor…" at bounding box center [417, 227] width 253 height 90
click at [408, 208] on input "1,200" at bounding box center [410, 206] width 215 height 22
click at [494, 321] on div "fiber_manual_record Added to Schedule J Schedule I: $8,914.05 Schedule J: $8,89…" at bounding box center [671, 320] width 756 height 69
click at [362, 200] on input "1,400" at bounding box center [410, 206] width 215 height 22
drag, startPoint x: 547, startPoint y: 375, endPoint x: 555, endPoint y: 379, distance: 9.5
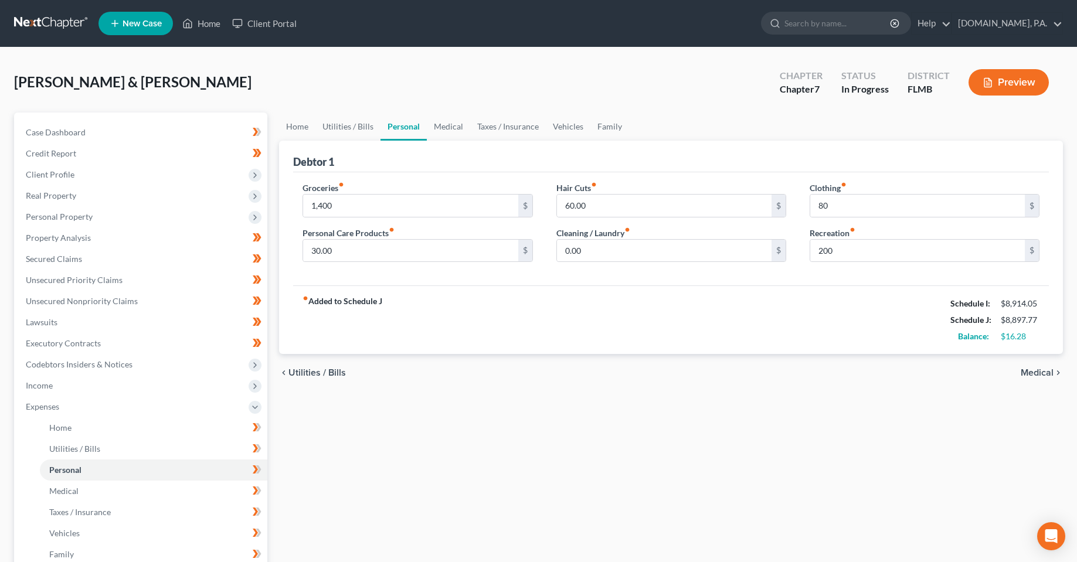
click at [550, 375] on div "chevron_left Utilities / Bills Medical chevron_right" at bounding box center [671, 373] width 784 height 38
click at [406, 201] on input "1,400" at bounding box center [410, 206] width 215 height 22
type input "1,750"
click at [581, 378] on div "chevron_left Utilities / Bills Medical chevron_right" at bounding box center [671, 373] width 784 height 38
click at [296, 131] on link "Home" at bounding box center [297, 127] width 36 height 28
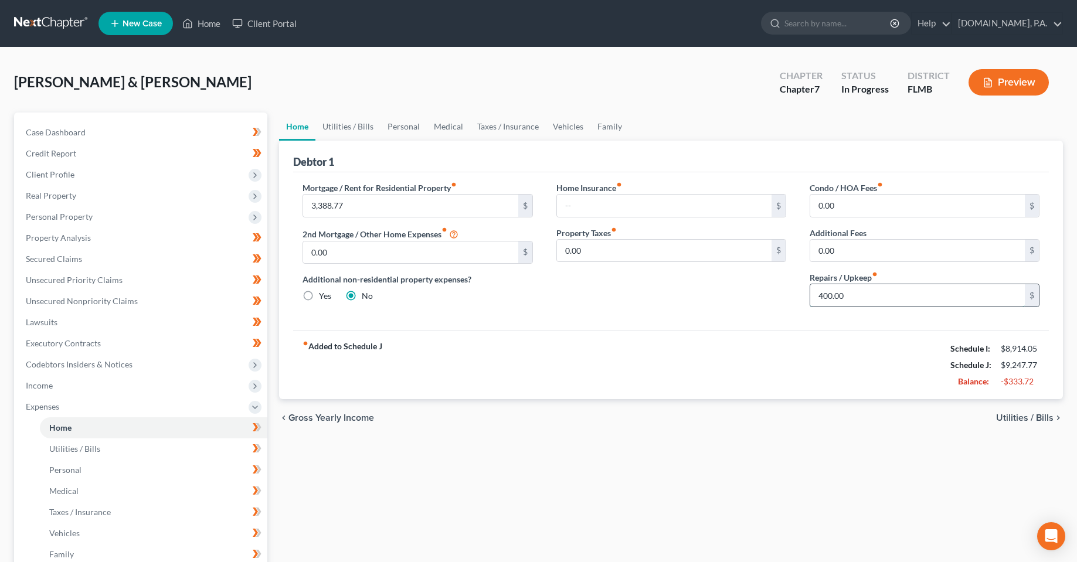
click at [864, 304] on input "400.00" at bounding box center [918, 295] width 215 height 22
type input "100"
click at [697, 297] on div "Home Insurance fiber_manual_record $ Property Taxes fiber_manual_record 0.00 $" at bounding box center [671, 249] width 253 height 135
click at [398, 125] on link "Personal" at bounding box center [404, 127] width 46 height 28
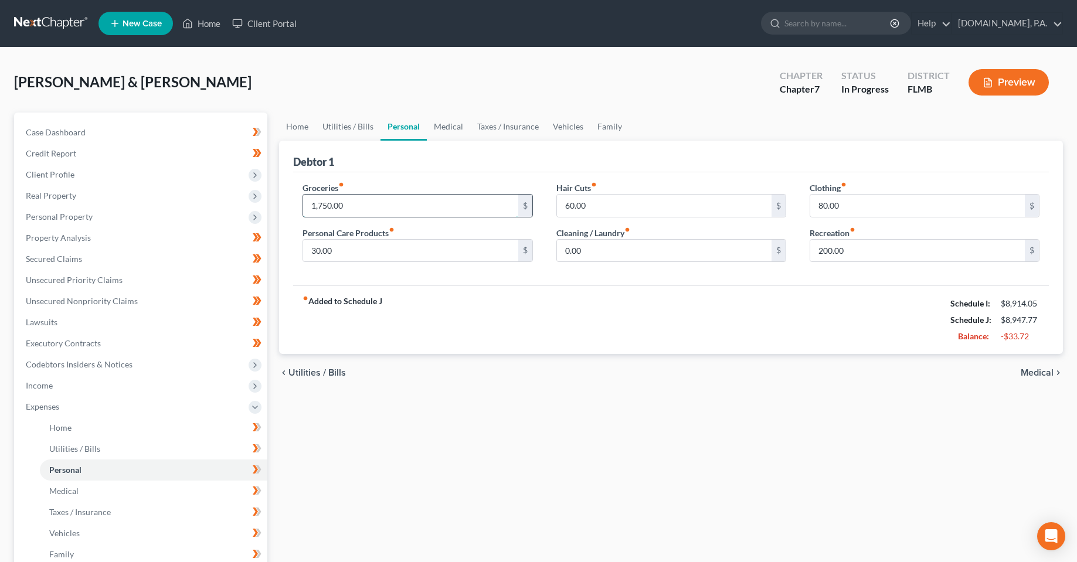
click at [335, 201] on input "1,750.00" at bounding box center [410, 206] width 215 height 22
click at [374, 213] on input "1,750.00" at bounding box center [410, 206] width 215 height 22
type input "1,500"
click at [538, 323] on div "fiber_manual_record Added to Schedule J Schedule I: $8,914.05 Schedule J: $8,69…" at bounding box center [671, 320] width 756 height 69
click at [645, 249] on input "0.00" at bounding box center [664, 251] width 215 height 22
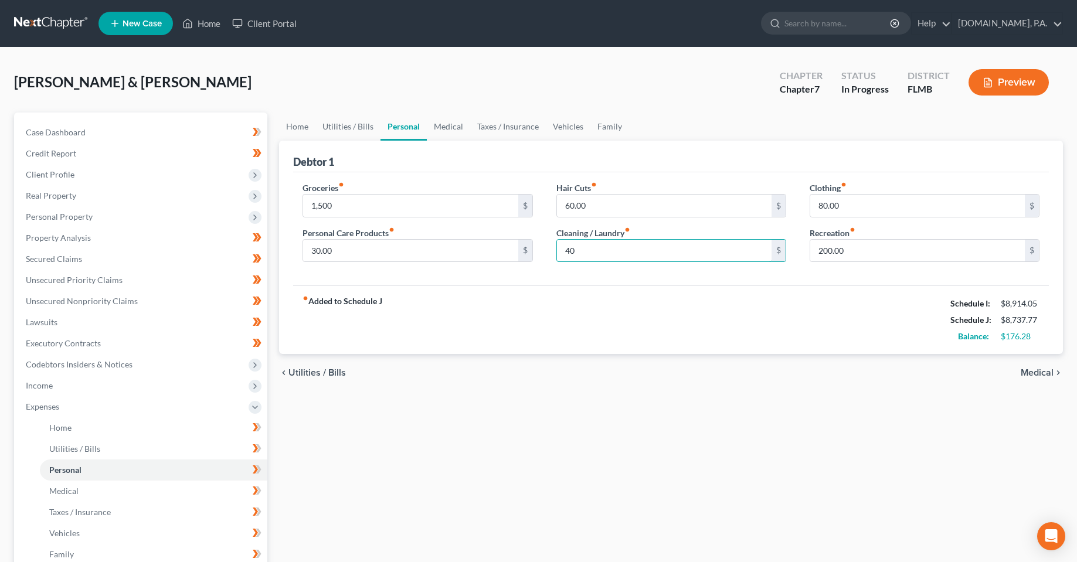
type input "40"
click at [572, 287] on div "fiber_manual_record Added to Schedule J Schedule I: $8,914.05 Schedule J: $8,73…" at bounding box center [671, 320] width 756 height 69
click at [355, 255] on input "30.00" at bounding box center [410, 251] width 215 height 22
click at [538, 329] on div "fiber_manual_record Added to Schedule J Schedule I: $8,914.05 Schedule J: $8,73…" at bounding box center [671, 320] width 756 height 69
click at [447, 233] on div "Personal Care Products fiber_manual_record 30.00 $" at bounding box center [418, 245] width 230 height 36
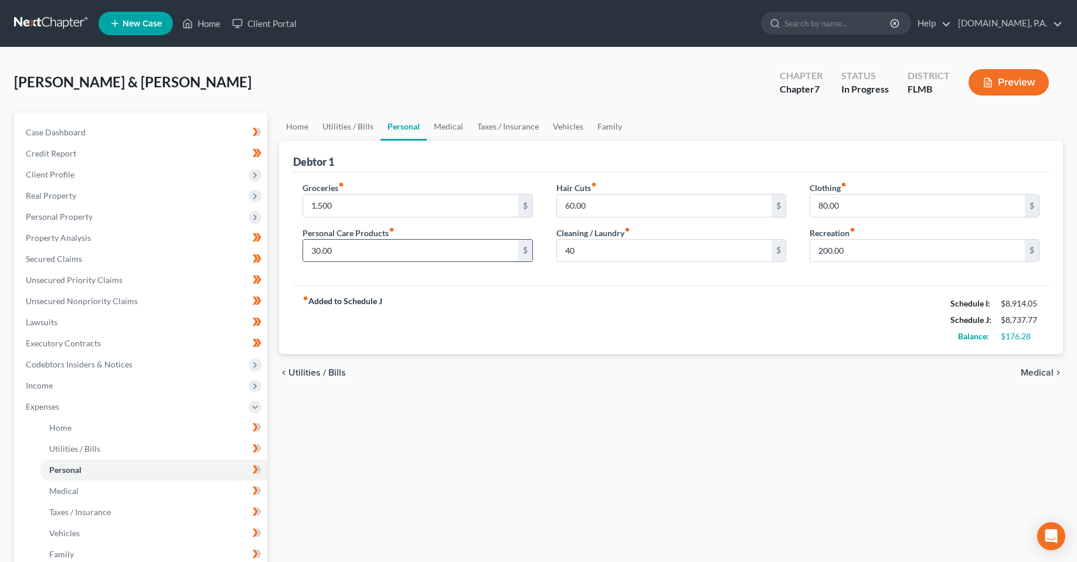
click at [447, 249] on input "30.00" at bounding box center [410, 251] width 215 height 22
type input "130"
click at [696, 343] on div "fiber_manual_record Added to Schedule J Schedule I: $8,914.05 Schedule J: $8,83…" at bounding box center [671, 320] width 756 height 69
drag, startPoint x: 1039, startPoint y: 334, endPoint x: 965, endPoint y: 351, distance: 75.3
click at [995, 332] on div "$76.28" at bounding box center [1020, 337] width 50 height 12
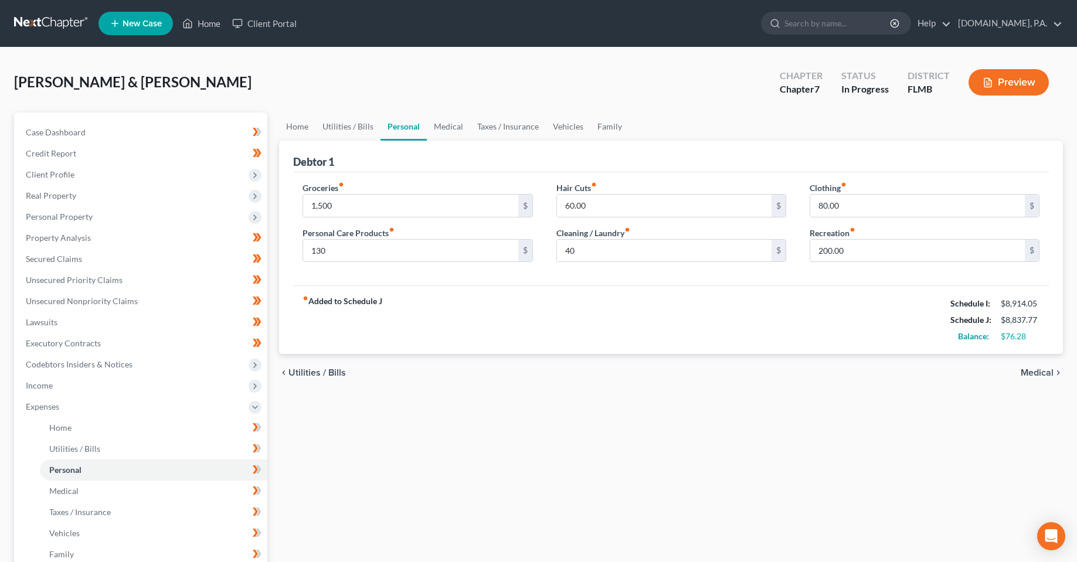
drag, startPoint x: 630, startPoint y: 340, endPoint x: 571, endPoint y: 157, distance: 192.1
click at [623, 331] on div "fiber_manual_record Added to Schedule J Schedule I: $8,914.05 Schedule J: $8,83…" at bounding box center [671, 320] width 756 height 69
click at [448, 114] on link "Medical" at bounding box center [448, 127] width 43 height 28
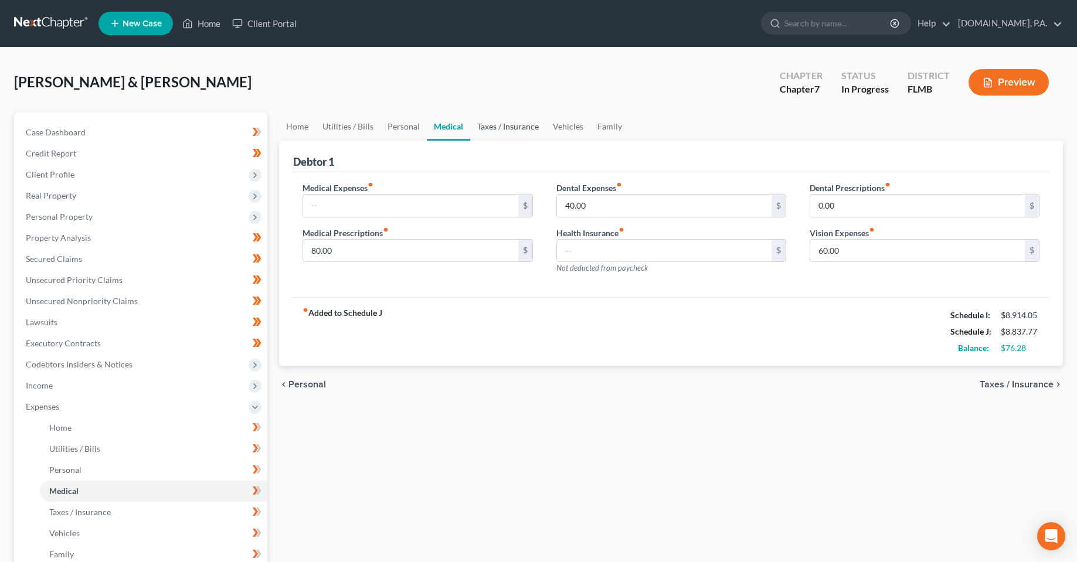
click at [504, 122] on link "Taxes / Insurance" at bounding box center [508, 127] width 76 height 28
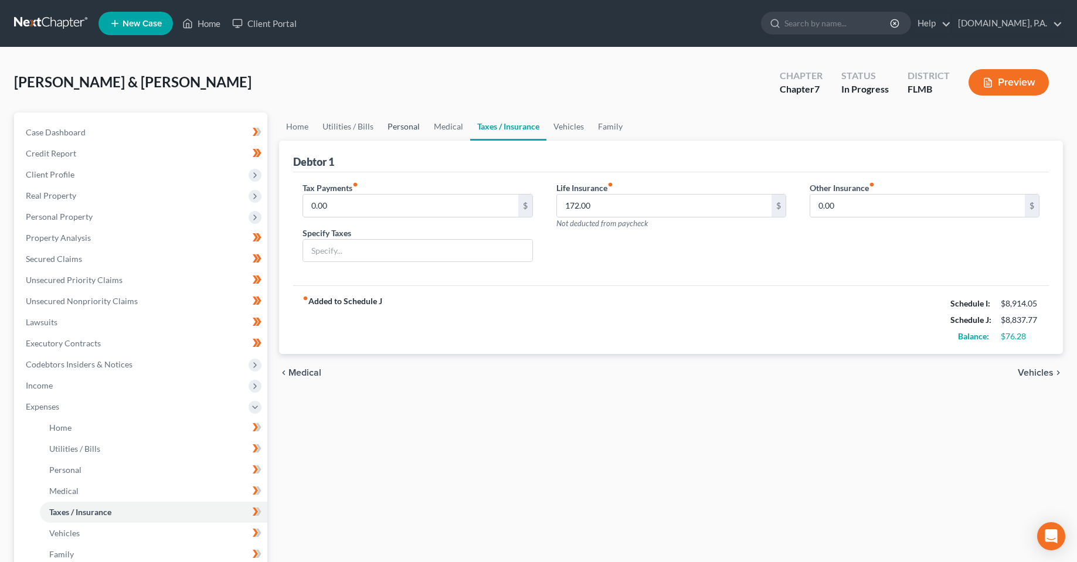
click at [405, 125] on link "Personal" at bounding box center [404, 127] width 46 height 28
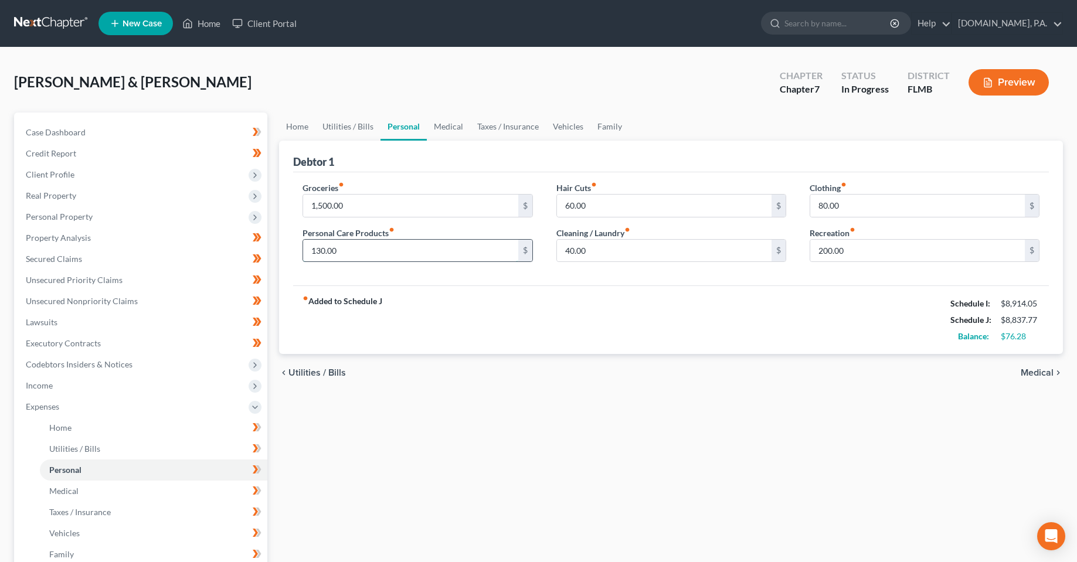
click at [345, 245] on input "130.00" at bounding box center [410, 251] width 215 height 22
type input "120"
click at [592, 391] on div "chevron_left Utilities / Bills Medical chevron_right" at bounding box center [671, 373] width 784 height 38
click at [497, 124] on link "Taxes / Insurance" at bounding box center [508, 127] width 76 height 28
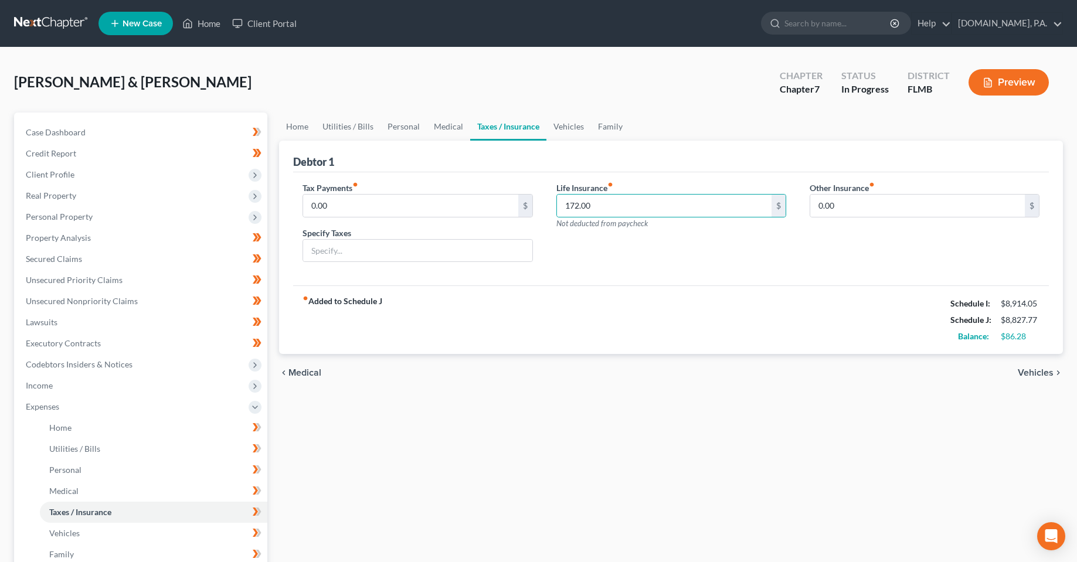
click at [620, 271] on div "Life Insurance fiber_manual_record 172.00 $ Not deducted from paycheck" at bounding box center [671, 227] width 253 height 90
click at [438, 205] on input "0.00" at bounding box center [410, 206] width 215 height 22
type input "80"
click at [330, 247] on input "text" at bounding box center [417, 251] width 229 height 22
type input "Sales and Misc. Taxes & Govt. Fees"
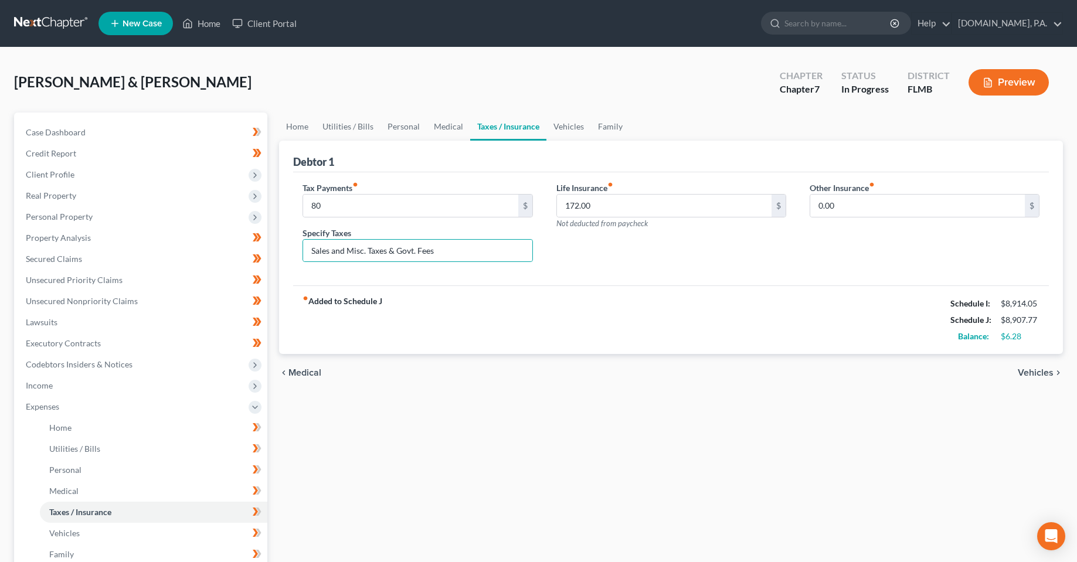
click at [681, 295] on div "fiber_manual_record Added to Schedule J Schedule I: $8,914.05 Schedule J: $8,90…" at bounding box center [671, 320] width 756 height 69
click at [562, 139] on link "Vehicles" at bounding box center [569, 127] width 45 height 28
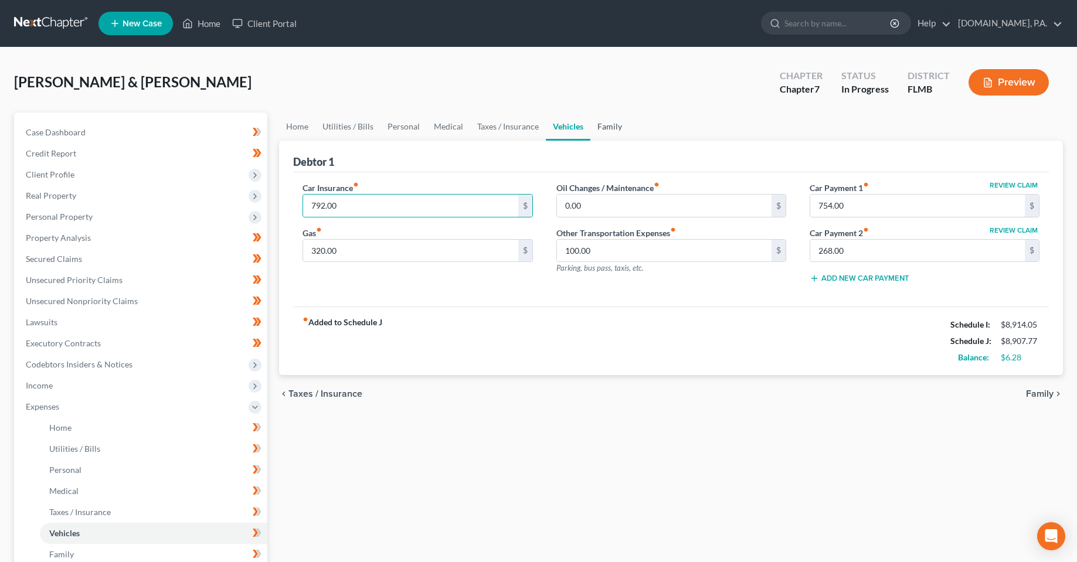
click at [604, 132] on link "Family" at bounding box center [610, 127] width 39 height 28
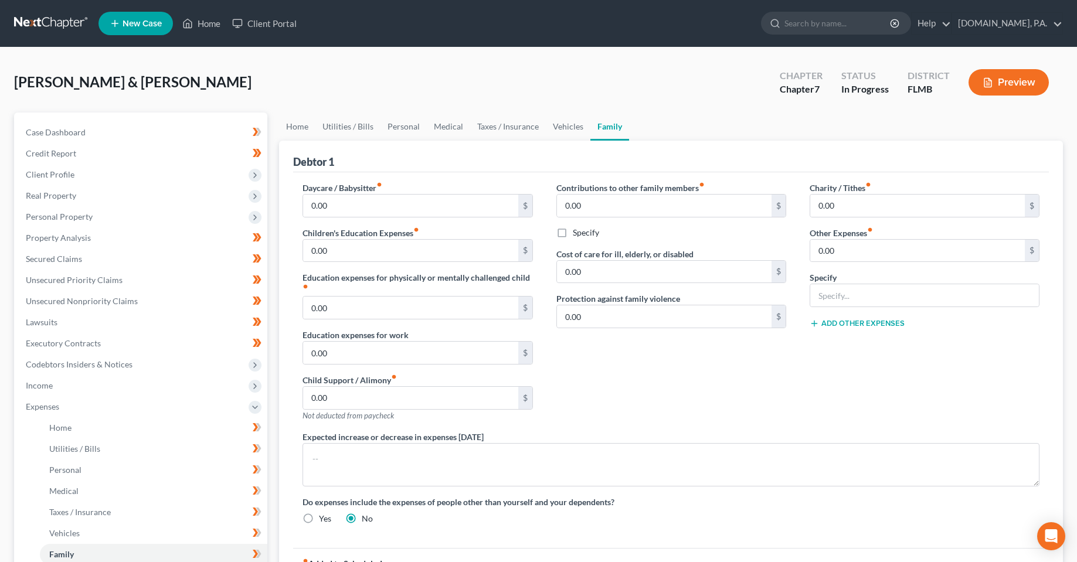
click at [745, 396] on div "Contributions to other family members fiber_manual_record 0.00 $ Specify Cost o…" at bounding box center [671, 306] width 253 height 249
click at [306, 129] on link "Home" at bounding box center [297, 127] width 36 height 28
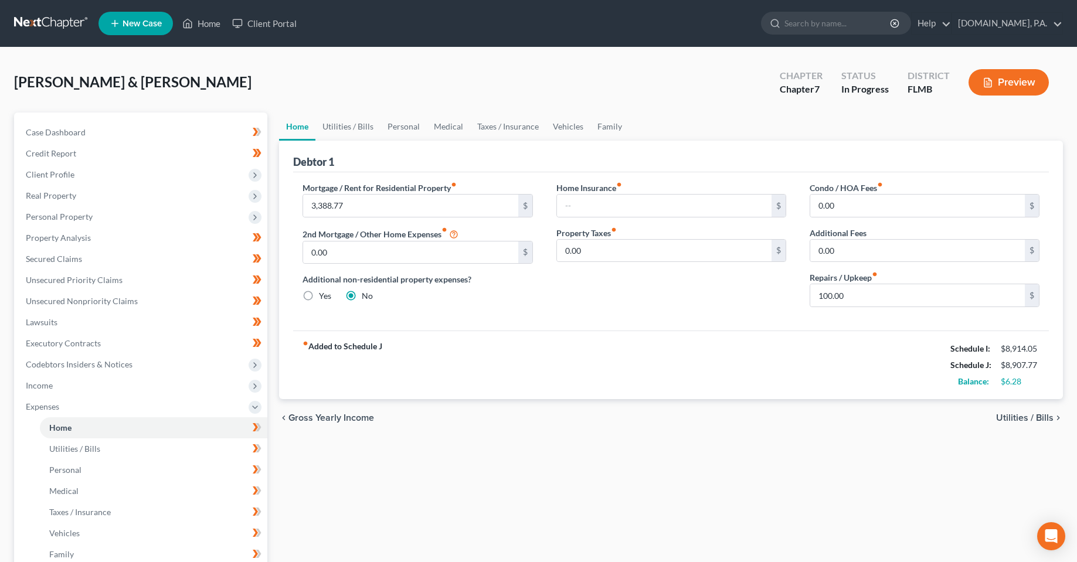
click at [572, 384] on div "fiber_manual_record Added to Schedule J Schedule I: $8,914.05 Schedule J: $8,90…" at bounding box center [671, 365] width 756 height 69
click at [345, 124] on link "Utilities / Bills" at bounding box center [348, 127] width 65 height 28
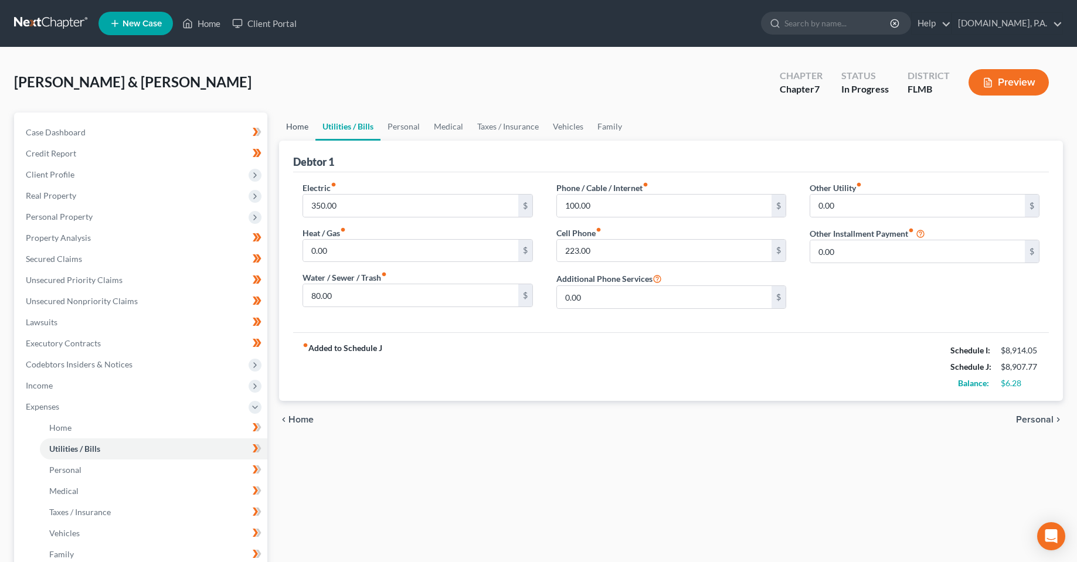
click at [296, 128] on link "Home" at bounding box center [297, 127] width 36 height 28
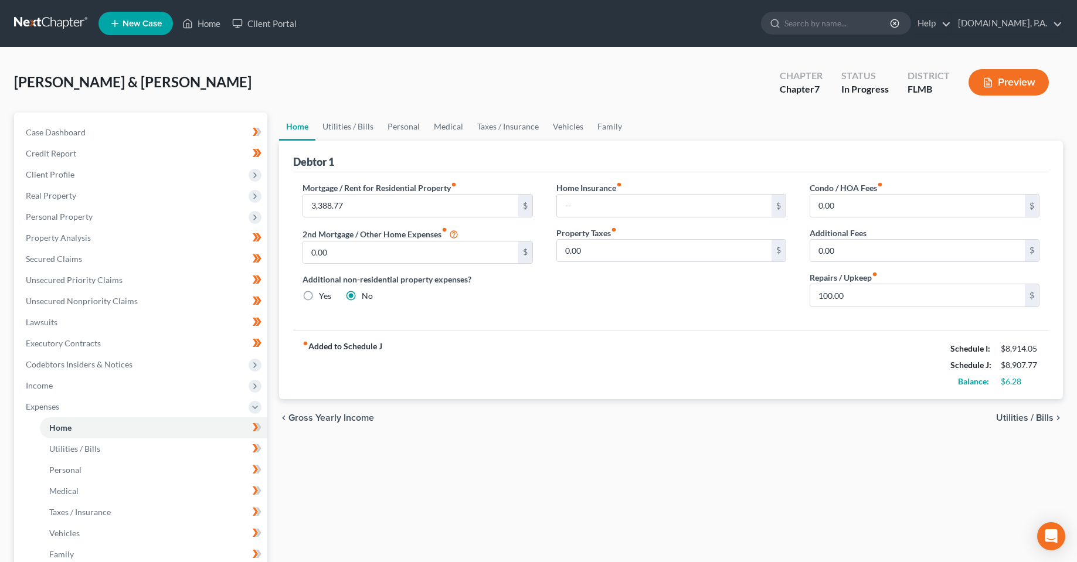
click at [422, 378] on div "fiber_manual_record Added to Schedule J Schedule I: $8,914.05 Schedule J: $8,90…" at bounding box center [671, 365] width 756 height 69
click at [600, 216] on input "text" at bounding box center [664, 206] width 215 height 22
click at [605, 255] on input "0.00" at bounding box center [664, 251] width 215 height 22
click at [577, 301] on div "Home Insurance fiber_manual_record $ Property Taxes fiber_manual_record 0.00 $" at bounding box center [671, 249] width 253 height 135
click at [851, 299] on input "100.00" at bounding box center [918, 295] width 215 height 22
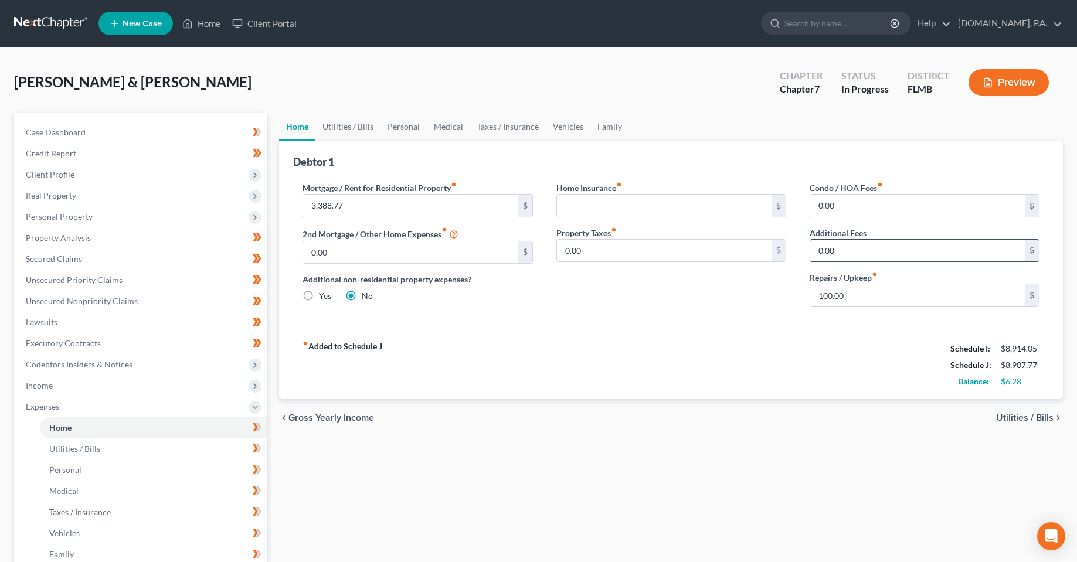
click at [856, 249] on input "0.00" at bounding box center [918, 251] width 215 height 22
click at [856, 200] on input "0.00" at bounding box center [918, 206] width 215 height 22
click at [737, 305] on div "Home Insurance fiber_manual_record $ Property Taxes fiber_manual_record 0.00 $" at bounding box center [671, 249] width 253 height 135
drag, startPoint x: 416, startPoint y: 79, endPoint x: 480, endPoint y: 5, distance: 97.3
click at [416, 77] on div "[PERSON_NAME] & [PERSON_NAME] Upgraded Chapter Chapter 7 Status In [GEOGRAPHIC_…" at bounding box center [538, 87] width 1049 height 51
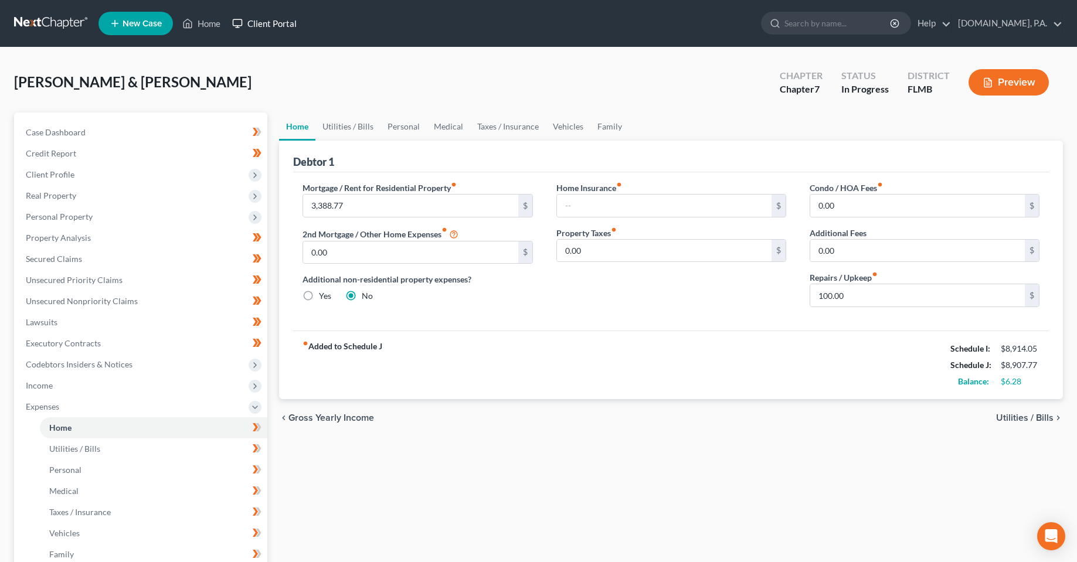
click at [292, 21] on link "Client Portal" at bounding box center [264, 23] width 76 height 21
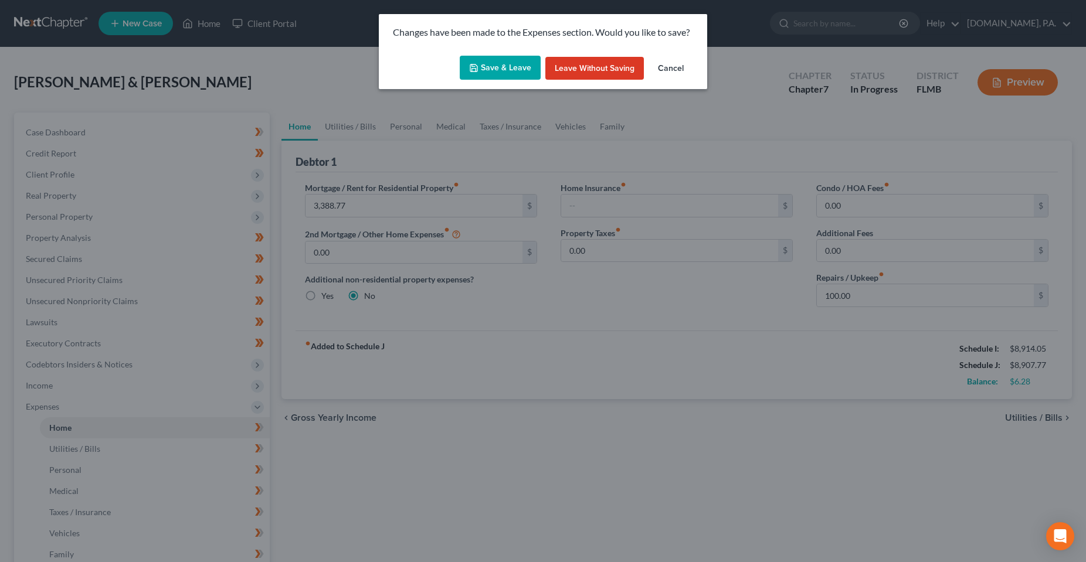
click at [473, 70] on icon "button" at bounding box center [473, 67] width 9 height 9
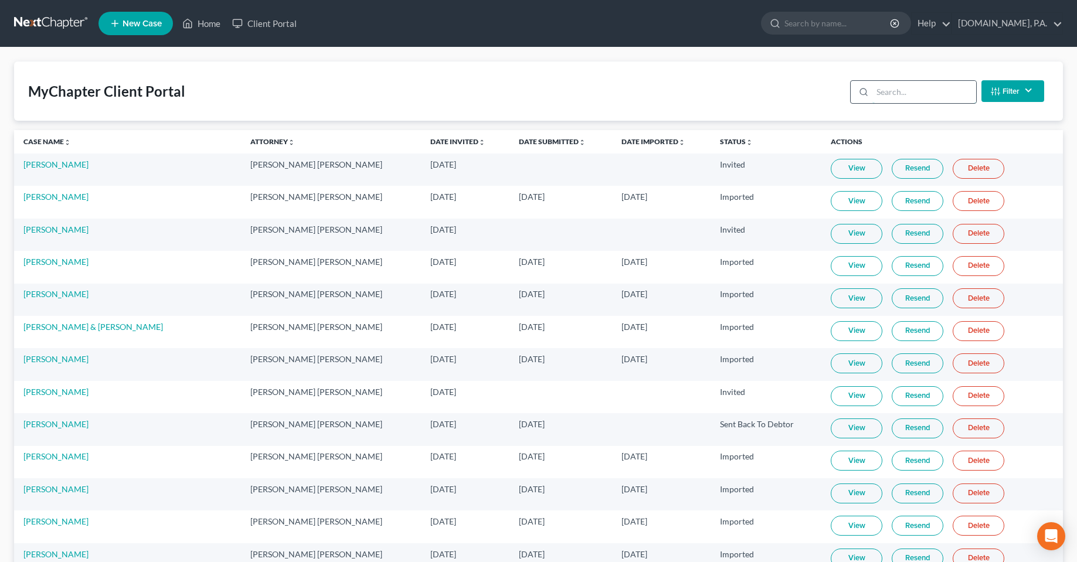
click at [914, 93] on input "search" at bounding box center [925, 92] width 104 height 22
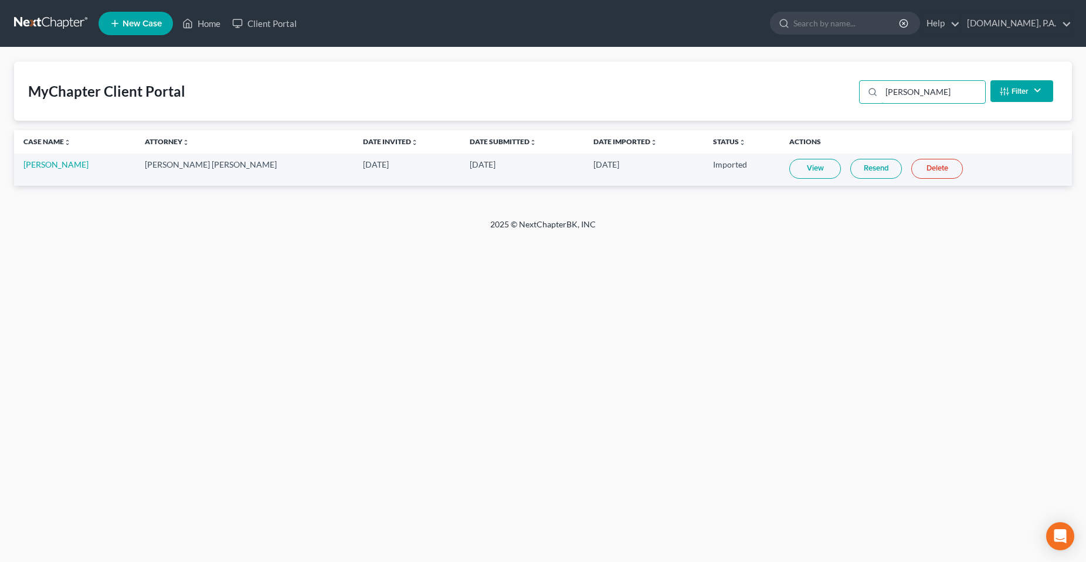
type input "[PERSON_NAME]"
click at [751, 414] on div "Home New Case Client Portal [DOMAIN_NAME], P.A. [PERSON_NAME][EMAIL_ADDRESS][DO…" at bounding box center [543, 281] width 1086 height 562
drag, startPoint x: 592, startPoint y: 165, endPoint x: 540, endPoint y: 164, distance: 52.8
click at [584, 164] on td "[DATE]" at bounding box center [644, 170] width 120 height 32
click at [236, 307] on div "Home New Case Client Portal [DOMAIN_NAME], P.A. [PERSON_NAME][EMAIL_ADDRESS][DO…" at bounding box center [543, 281] width 1086 height 562
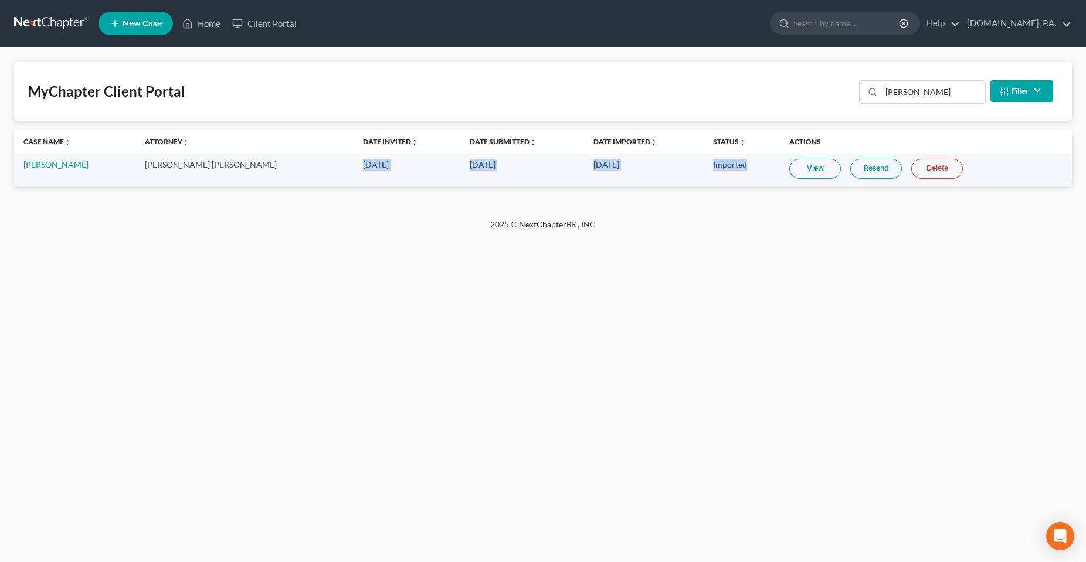
drag, startPoint x: 716, startPoint y: 161, endPoint x: 289, endPoint y: 165, distance: 426.4
click at [290, 165] on tr "[PERSON_NAME] [PERSON_NAME] [PERSON_NAME] [DATE] [DATE] [DATE] Imported View Re…" at bounding box center [543, 170] width 1058 height 32
drag, startPoint x: 416, startPoint y: 355, endPoint x: 684, endPoint y: 104, distance: 366.8
click at [417, 355] on div "Home New Case Client Portal [DOMAIN_NAME], P.A. [PERSON_NAME][EMAIL_ADDRESS][DO…" at bounding box center [543, 281] width 1086 height 562
click at [611, 323] on div "Home New Case Client Portal [DOMAIN_NAME], P.A. [PERSON_NAME][EMAIL_ADDRESS][DO…" at bounding box center [543, 281] width 1086 height 562
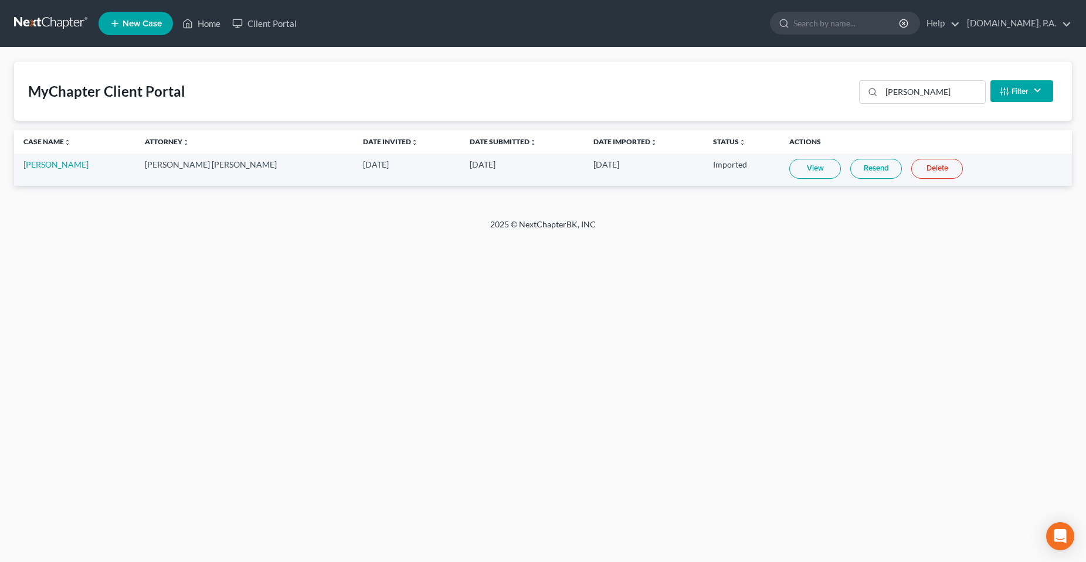
click at [443, 327] on div "Home New Case Client Portal [DOMAIN_NAME], P.A. [PERSON_NAME][EMAIL_ADDRESS][DO…" at bounding box center [543, 281] width 1086 height 562
drag, startPoint x: 635, startPoint y: 398, endPoint x: 639, endPoint y: 394, distance: 6.2
click at [636, 398] on div "Home New Case Client Portal [DOMAIN_NAME], P.A. [PERSON_NAME][EMAIL_ADDRESS][DO…" at bounding box center [543, 281] width 1086 height 562
click at [790, 162] on link "View" at bounding box center [815, 169] width 52 height 20
click at [314, 277] on div "Home New Case Client Portal [DOMAIN_NAME], P.A. [PERSON_NAME][EMAIL_ADDRESS][DO…" at bounding box center [543, 281] width 1086 height 562
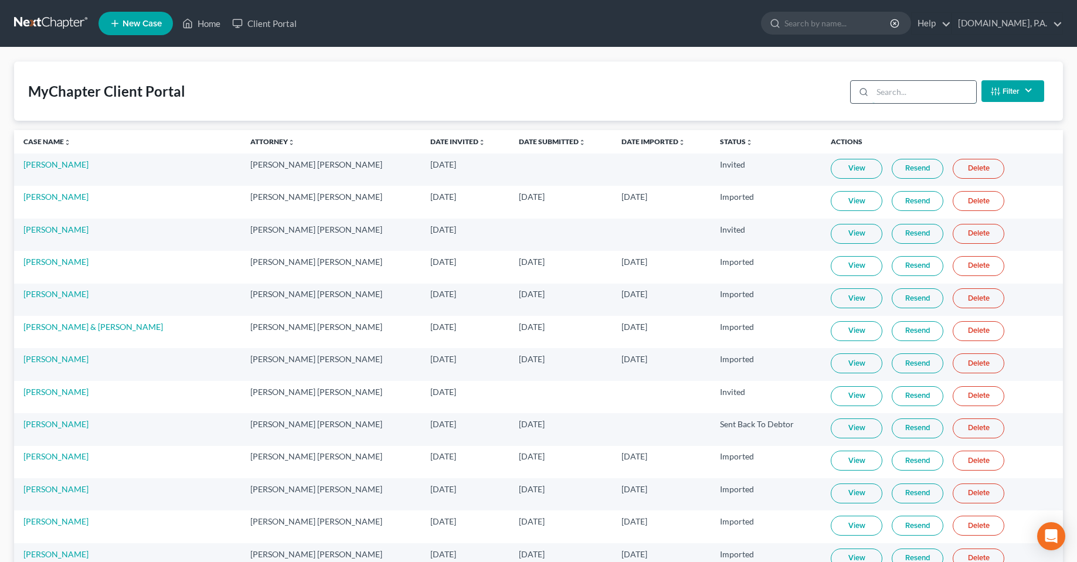
click at [890, 102] on input "search" at bounding box center [925, 92] width 104 height 22
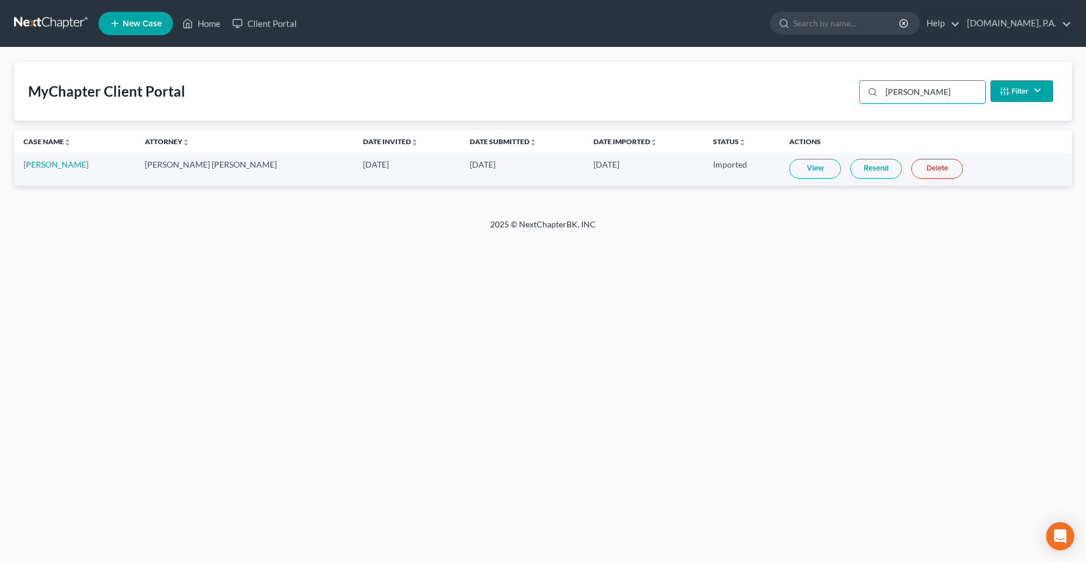
type input "[PERSON_NAME]"
click at [837, 183] on td "View Resend Delete" at bounding box center [926, 170] width 292 height 32
click at [850, 169] on link "Resend" at bounding box center [876, 169] width 52 height 20
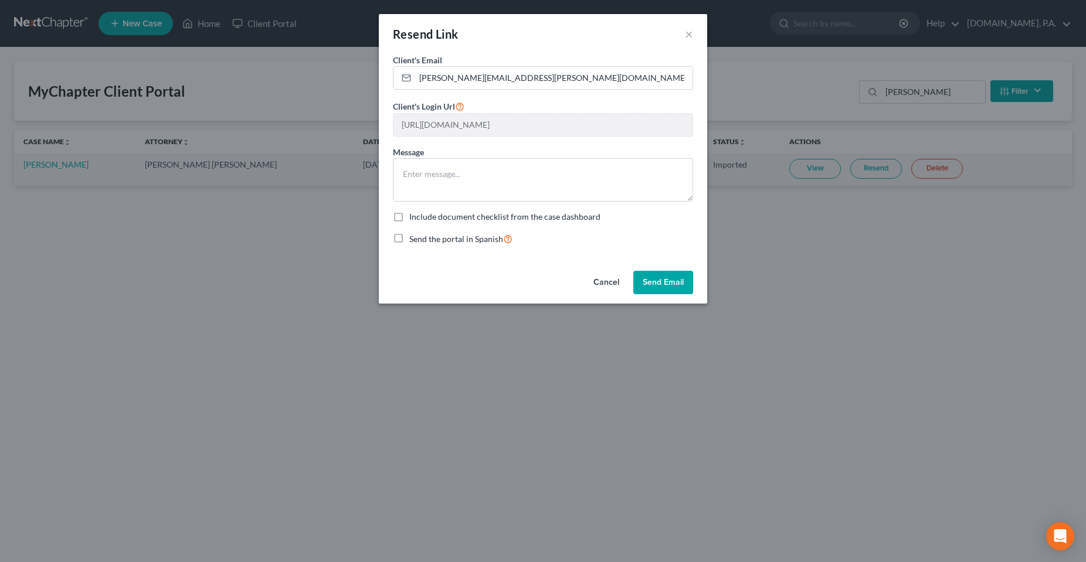
click at [593, 283] on button "Cancel" at bounding box center [606, 282] width 45 height 23
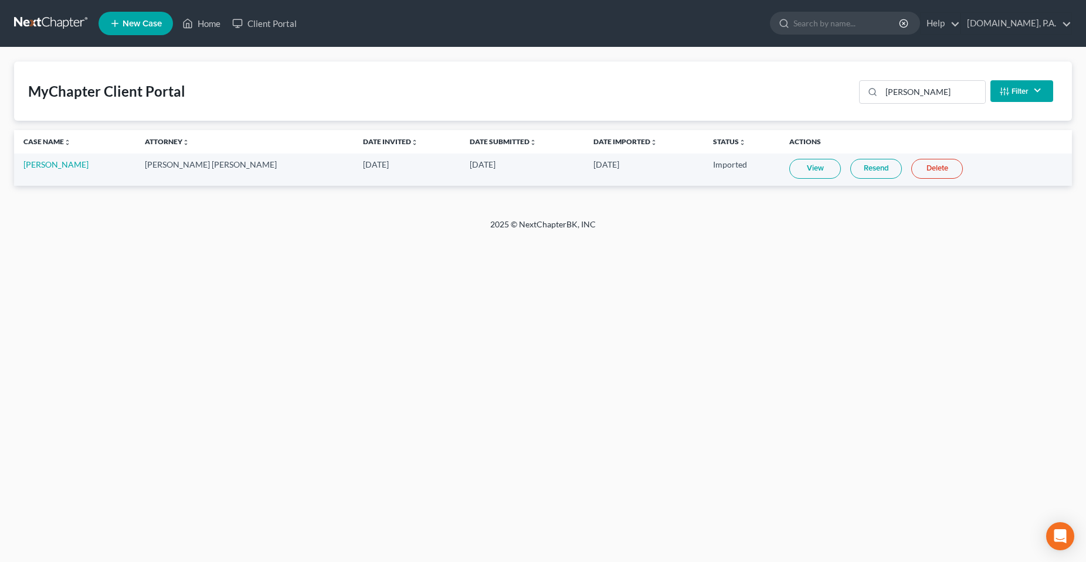
click at [347, 379] on div "Home New Case Client Portal [DOMAIN_NAME], P.A. [PERSON_NAME][EMAIL_ADDRESS][DO…" at bounding box center [543, 281] width 1086 height 562
click at [375, 558] on div "Home New Case Client Portal [DOMAIN_NAME], P.A. [PERSON_NAME][EMAIL_ADDRESS][DO…" at bounding box center [543, 281] width 1086 height 562
click at [377, 467] on div "Home New Case Client Portal [DOMAIN_NAME], P.A. [PERSON_NAME][EMAIL_ADDRESS][DO…" at bounding box center [543, 281] width 1086 height 562
click at [351, 306] on div "Home New Case Client Portal [DOMAIN_NAME], P.A. [PERSON_NAME][EMAIL_ADDRESS][DO…" at bounding box center [543, 281] width 1086 height 562
drag, startPoint x: 611, startPoint y: 223, endPoint x: 480, endPoint y: 222, distance: 130.8
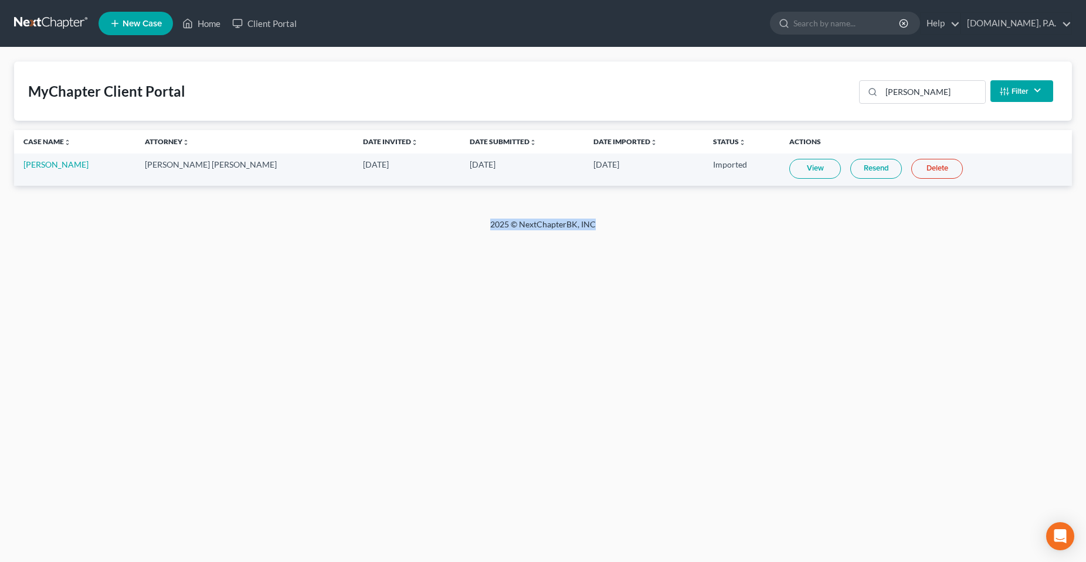
click at [490, 221] on div "2025 © NextChapterBK, INC" at bounding box center [543, 229] width 669 height 21
click at [436, 313] on div "Home New Case Client Portal [DOMAIN_NAME], P.A. [PERSON_NAME][EMAIL_ADDRESS][DO…" at bounding box center [543, 281] width 1086 height 562
click at [432, 382] on div "Home New Case Client Portal [DOMAIN_NAME], P.A. [PERSON_NAME][EMAIL_ADDRESS][DO…" at bounding box center [543, 281] width 1086 height 562
click at [410, 340] on div "Home New Case Client Portal [DOMAIN_NAME], P.A. [PERSON_NAME][EMAIL_ADDRESS][DO…" at bounding box center [543, 281] width 1086 height 562
click at [517, 233] on div "2025 © NextChapterBK, INC" at bounding box center [543, 229] width 669 height 21
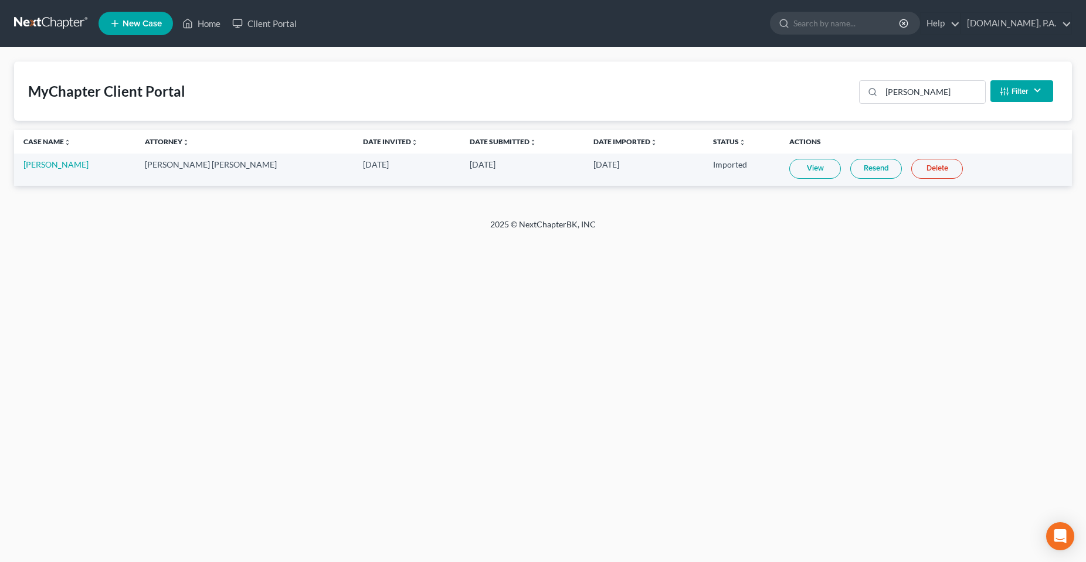
click at [520, 231] on div "2025 © NextChapterBK, INC" at bounding box center [543, 229] width 669 height 21
click at [37, 167] on link "[PERSON_NAME]" at bounding box center [55, 165] width 65 height 10
select select "4"
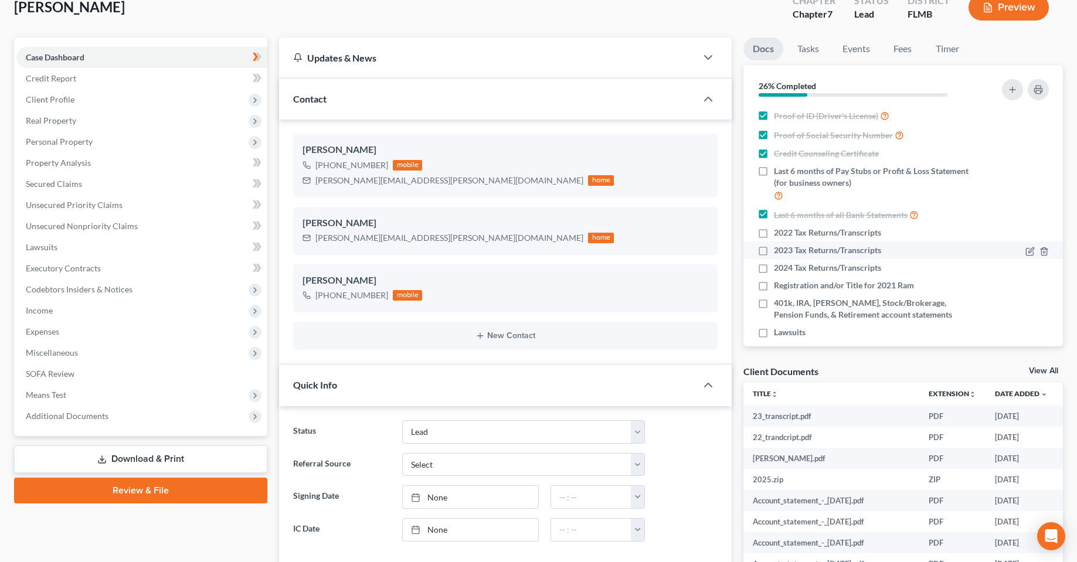
scroll to position [59, 0]
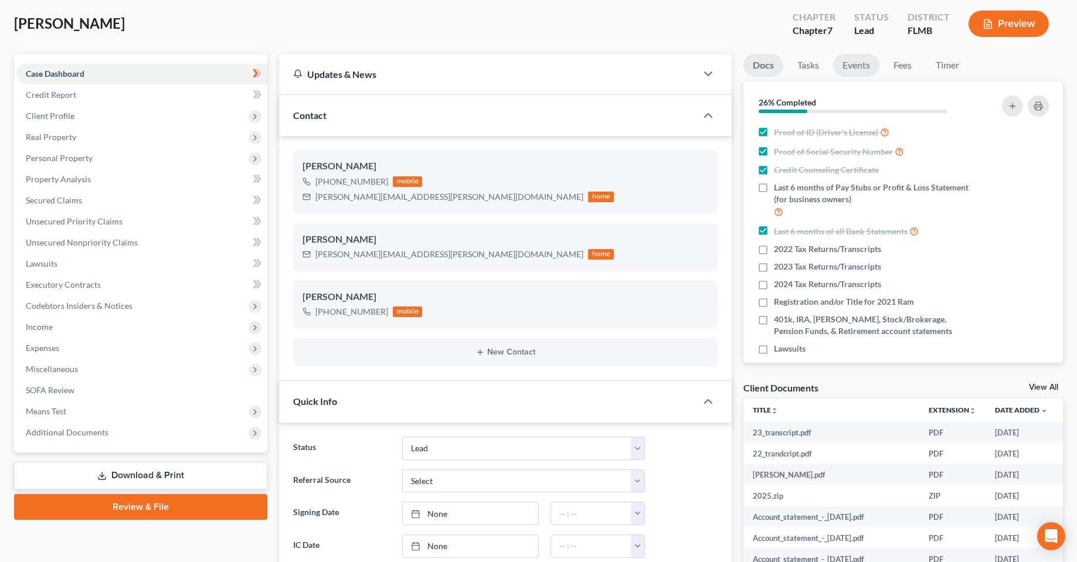
click at [860, 69] on link "Events" at bounding box center [856, 65] width 46 height 23
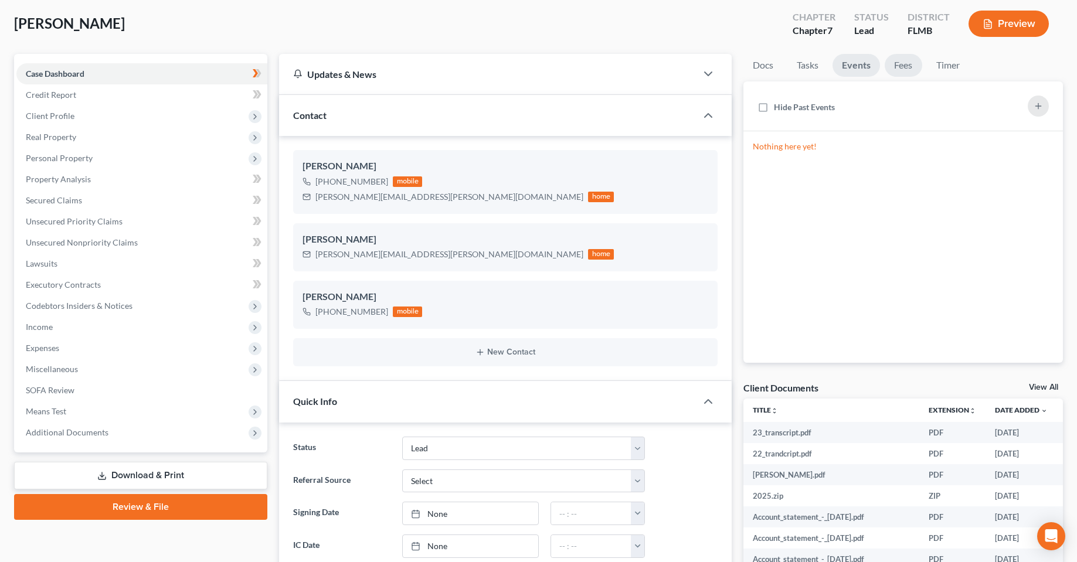
click at [911, 62] on link "Fees" at bounding box center [904, 65] width 38 height 23
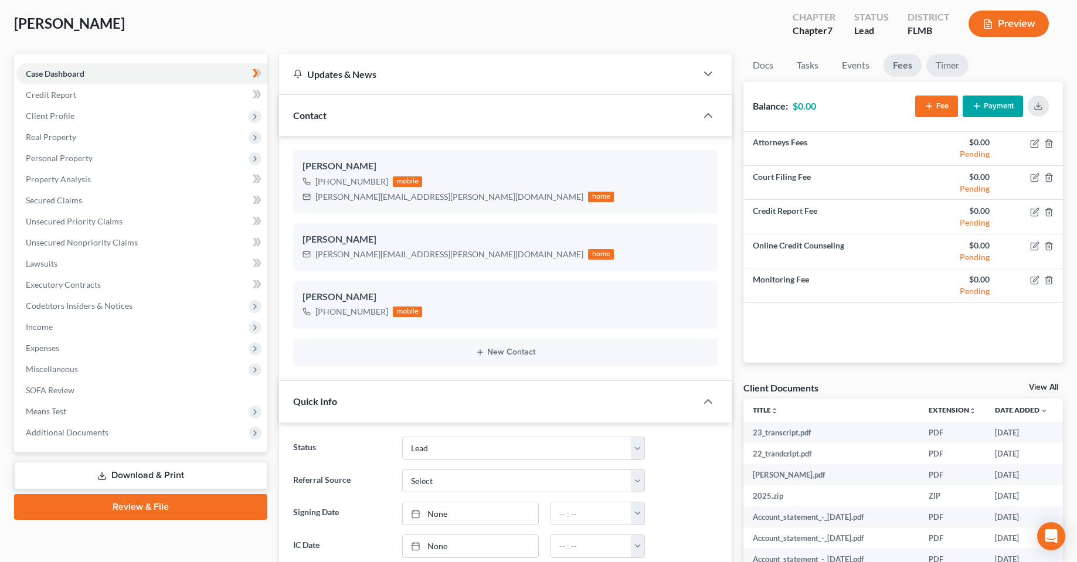
click at [945, 68] on link "Timer" at bounding box center [948, 65] width 42 height 23
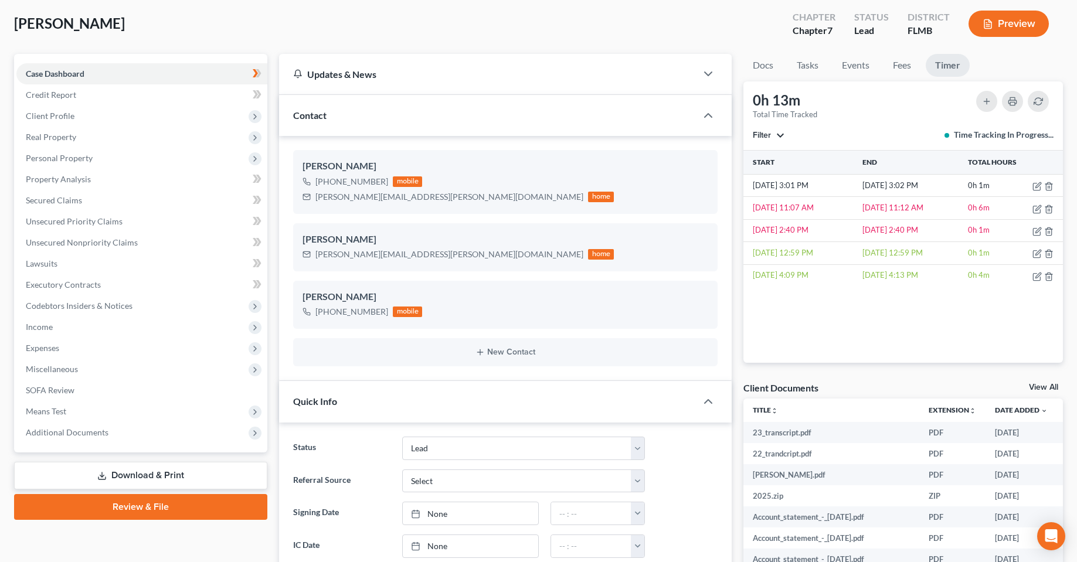
click at [831, 331] on div "Start End Total Hours 9/9/25 3:01 PM 9/9/25 3:02 PM 0h 1m 9/5/25 11:07 AM 9/5/2…" at bounding box center [904, 257] width 320 height 212
click at [1042, 94] on button "button" at bounding box center [1038, 101] width 21 height 21
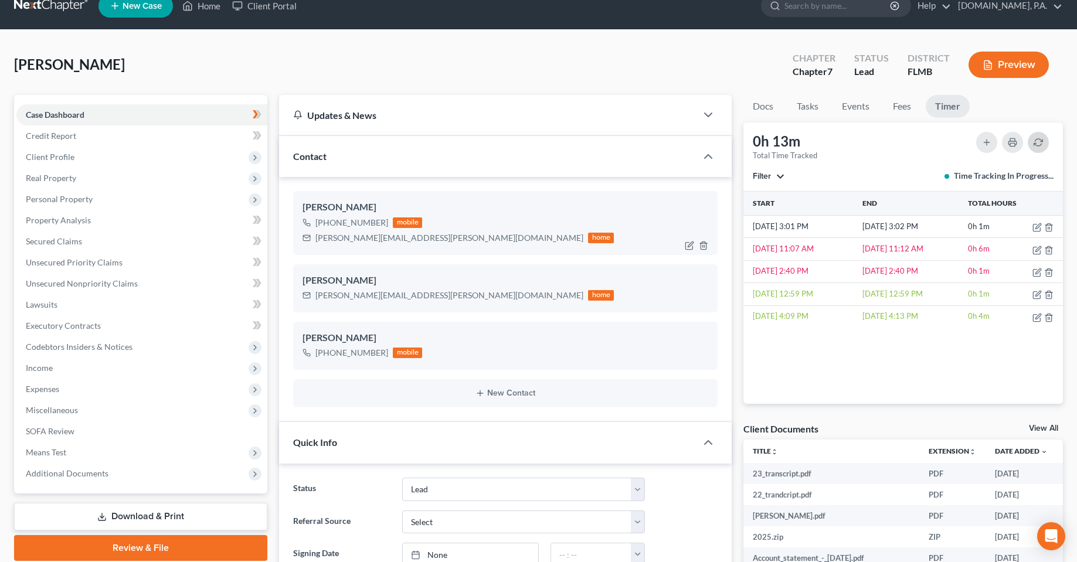
scroll to position [0, 0]
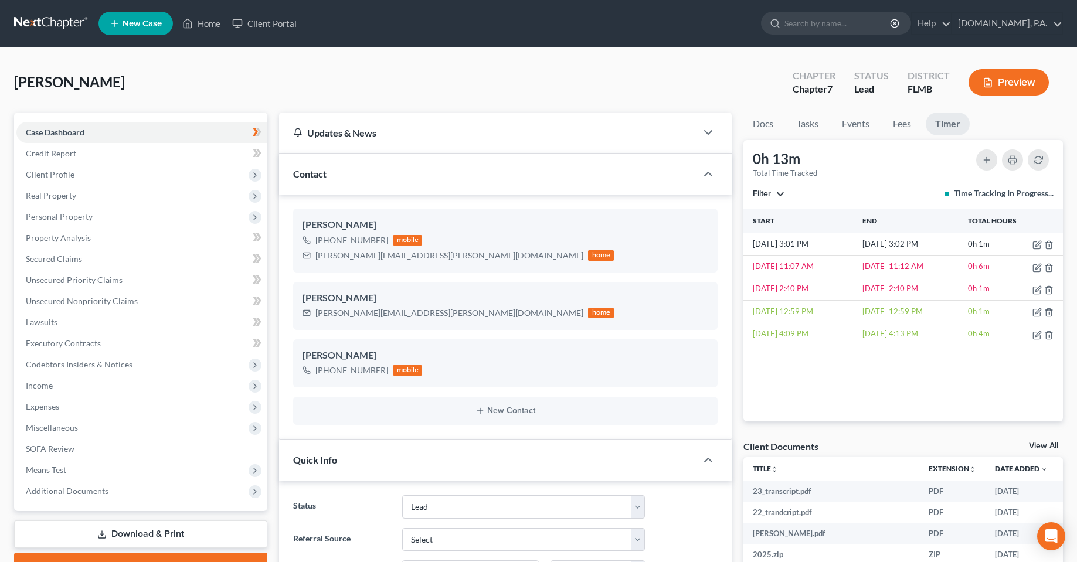
click at [642, 83] on div "Shull, Brady Upgraded Chapter Chapter 7 Status Lead District FLMB Preview" at bounding box center [538, 87] width 1049 height 51
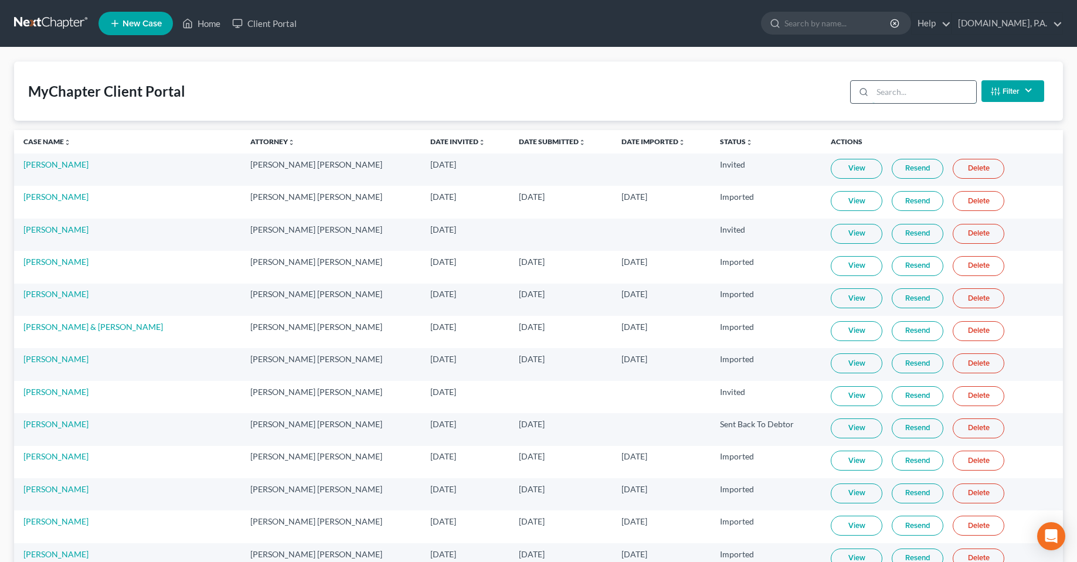
click at [907, 83] on input "search" at bounding box center [925, 92] width 104 height 22
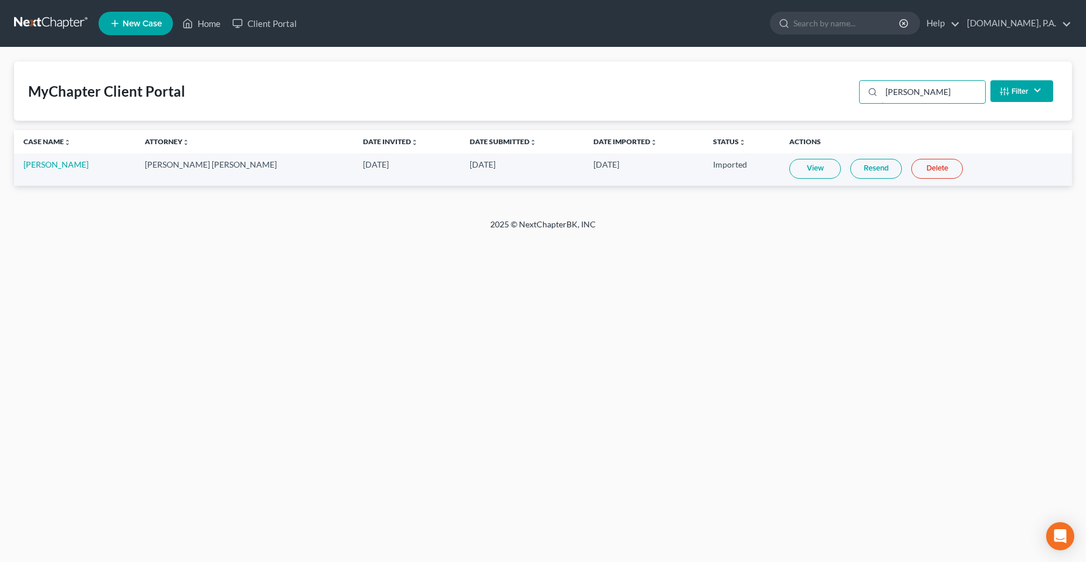
type input "[PERSON_NAME]"
click at [789, 169] on link "View" at bounding box center [815, 169] width 52 height 20
click at [556, 392] on div "Home New Case Client Portal [DOMAIN_NAME], P.A. [PERSON_NAME][EMAIL_ADDRESS][DO…" at bounding box center [543, 281] width 1086 height 562
drag, startPoint x: 590, startPoint y: 287, endPoint x: 699, endPoint y: 263, distance: 111.6
click at [611, 286] on div "Home New Case Client Portal [DOMAIN_NAME], P.A. [PERSON_NAME][EMAIL_ADDRESS][DO…" at bounding box center [543, 281] width 1086 height 562
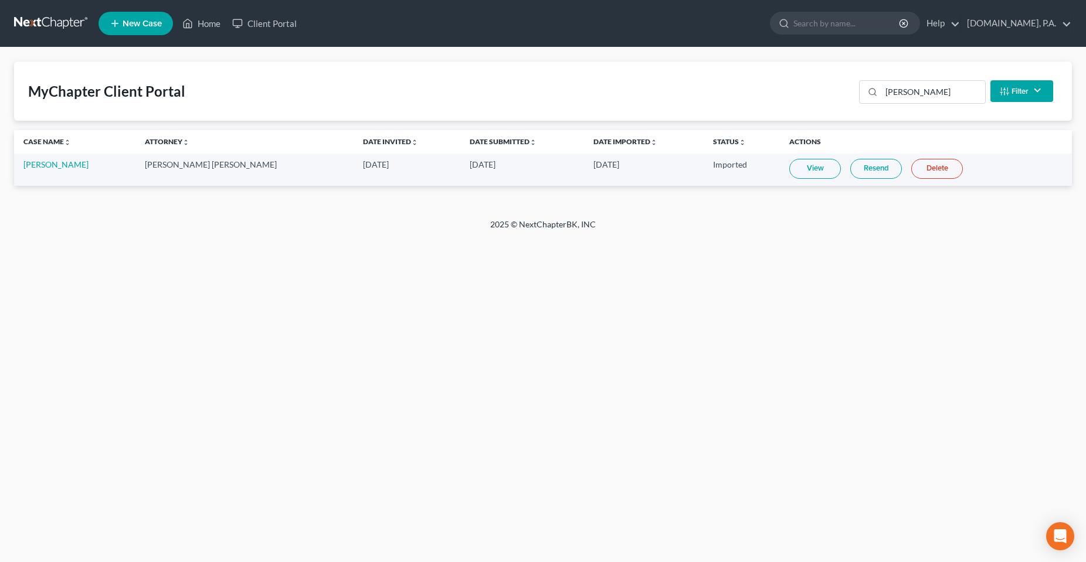
click at [504, 263] on div "Home New Case Client Portal [DOMAIN_NAME], P.A. [PERSON_NAME][EMAIL_ADDRESS][DO…" at bounding box center [543, 281] width 1086 height 562
click at [364, 284] on div "Home New Case Client Portal [DOMAIN_NAME], P.A. [PERSON_NAME][EMAIL_ADDRESS][DO…" at bounding box center [543, 281] width 1086 height 562
click at [1045, 10] on ul "New Case Home Client Portal - No Result - See all results Or Press Enter... Hel…" at bounding box center [586, 23] width 974 height 30
click at [1043, 30] on link "[DOMAIN_NAME], P.A." at bounding box center [1016, 23] width 110 height 21
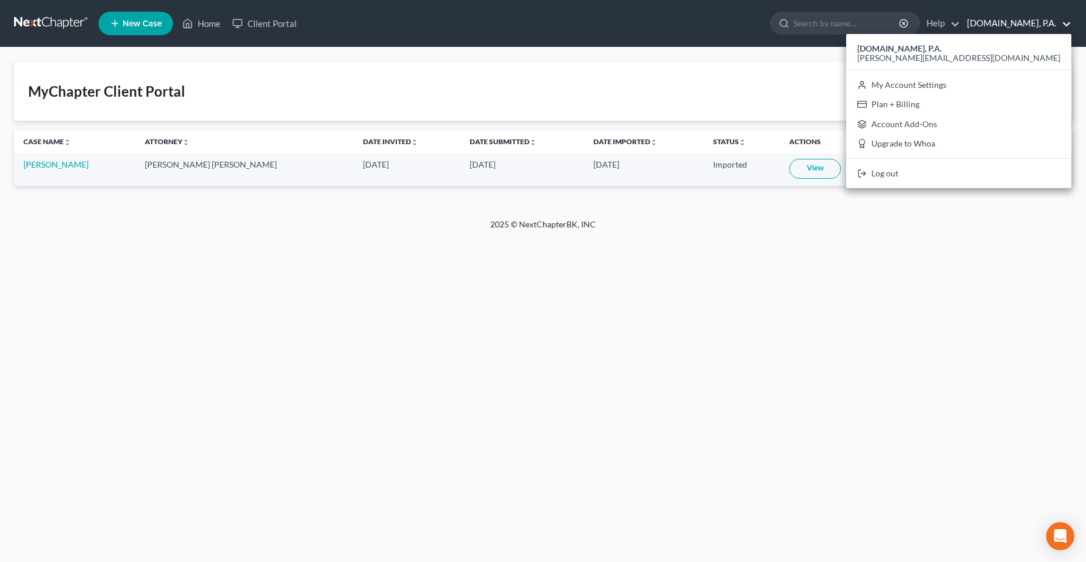
click at [565, 281] on div "Home New Case Client Portal [DOMAIN_NAME], P.A. [PERSON_NAME][EMAIL_ADDRESS][DO…" at bounding box center [543, 281] width 1086 height 562
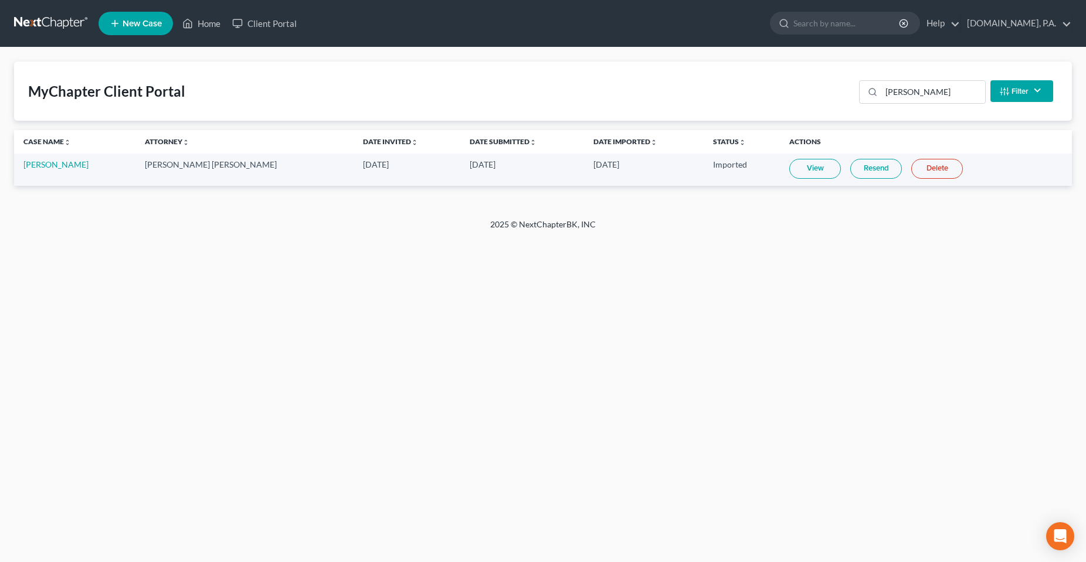
drag, startPoint x: 283, startPoint y: 312, endPoint x: 266, endPoint y: 294, distance: 24.5
click at [283, 312] on div "Home New Case Client Portal [DOMAIN_NAME], P.A. [PERSON_NAME][EMAIL_ADDRESS][DO…" at bounding box center [543, 281] width 1086 height 562
click at [49, 165] on link "[PERSON_NAME]" at bounding box center [55, 165] width 65 height 10
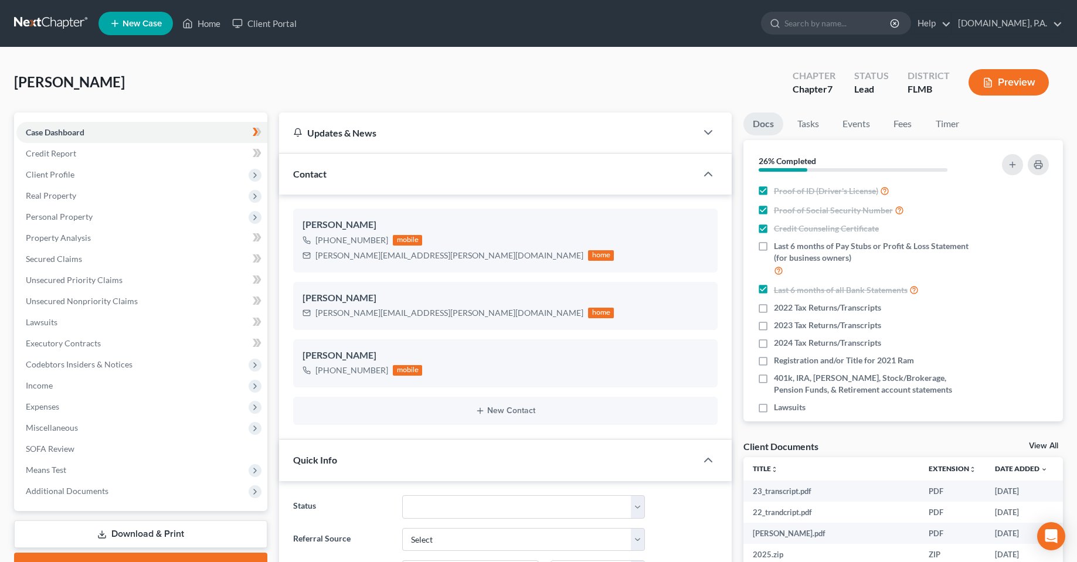
click at [571, 86] on div "Shull, Brady Upgraded Chapter Chapter 7 Status Lead District FLMB Preview" at bounding box center [538, 87] width 1049 height 51
click at [377, 91] on div "Shull, Brady Upgraded Chapter Chapter 7 Status Lead District FLMB Preview" at bounding box center [538, 87] width 1049 height 51
click at [273, 25] on link "Client Portal" at bounding box center [264, 23] width 76 height 21
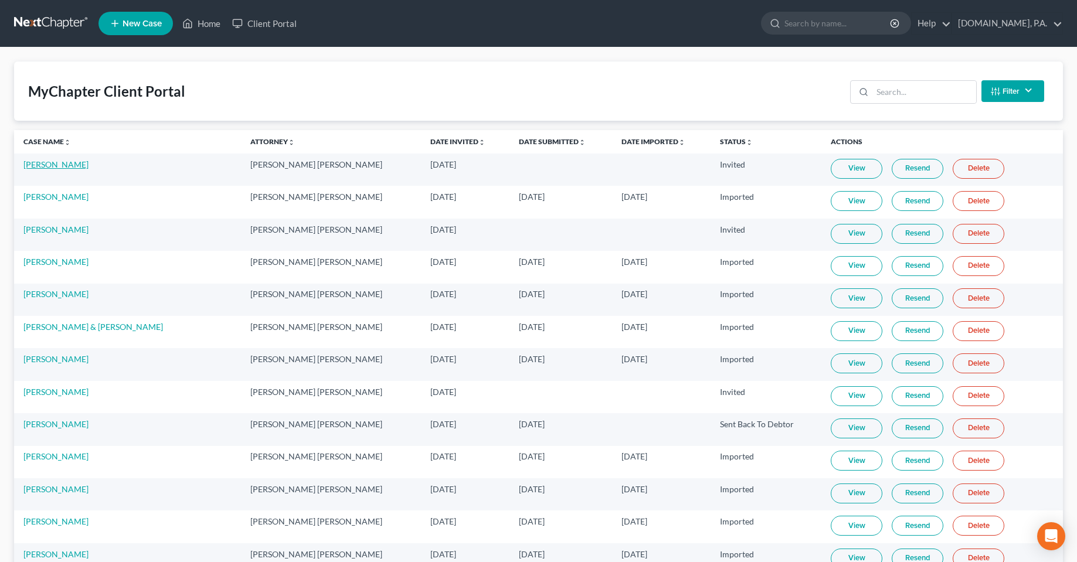
click at [59, 165] on link "[PERSON_NAME]" at bounding box center [55, 165] width 65 height 10
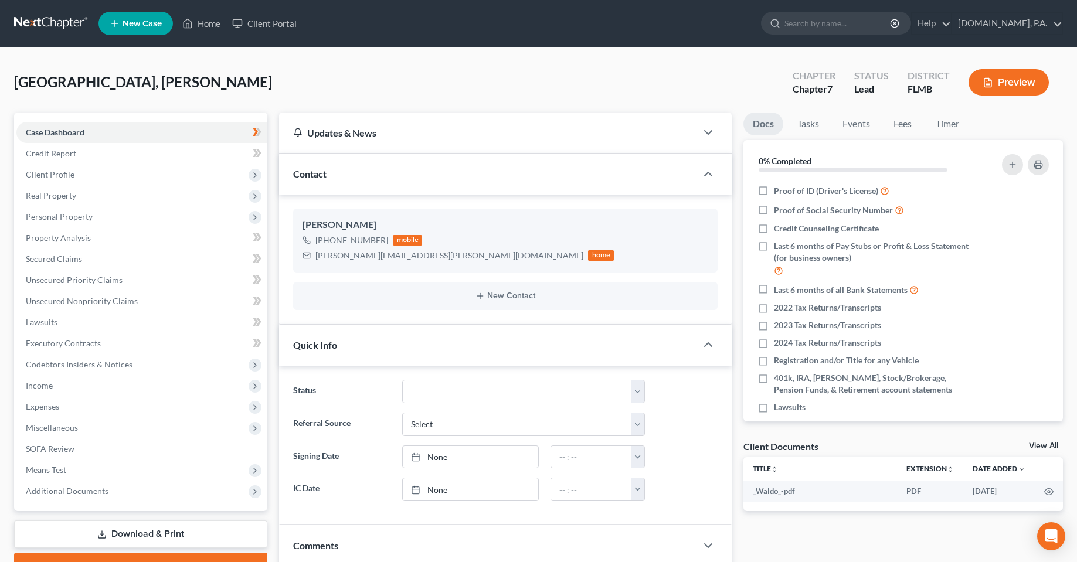
drag, startPoint x: 528, startPoint y: 152, endPoint x: 513, endPoint y: 131, distance: 26.0
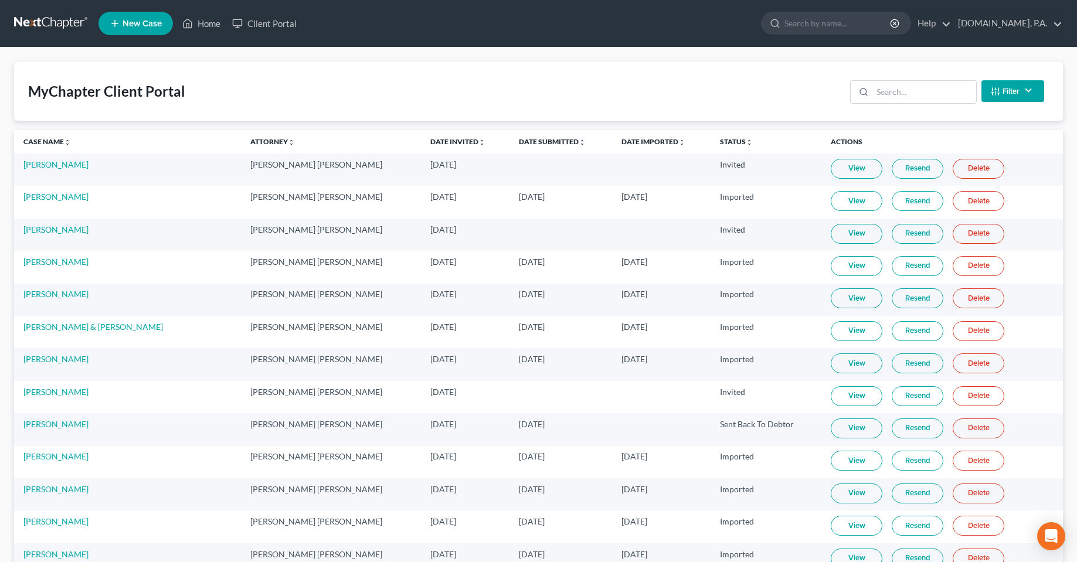
click at [847, 171] on link "View" at bounding box center [857, 169] width 52 height 20
click at [857, 424] on link "View" at bounding box center [857, 429] width 52 height 20
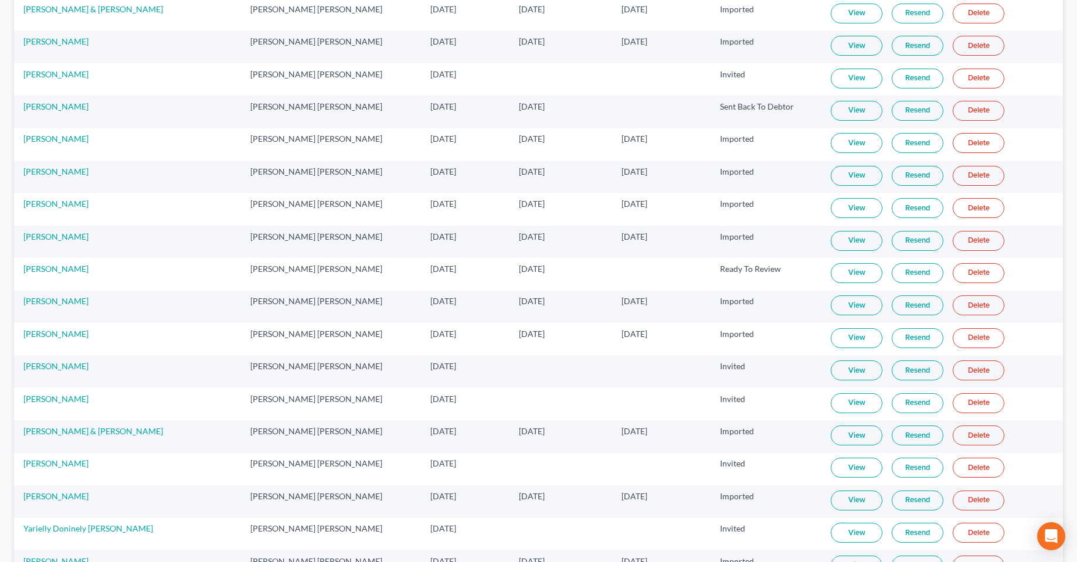
scroll to position [352, 0]
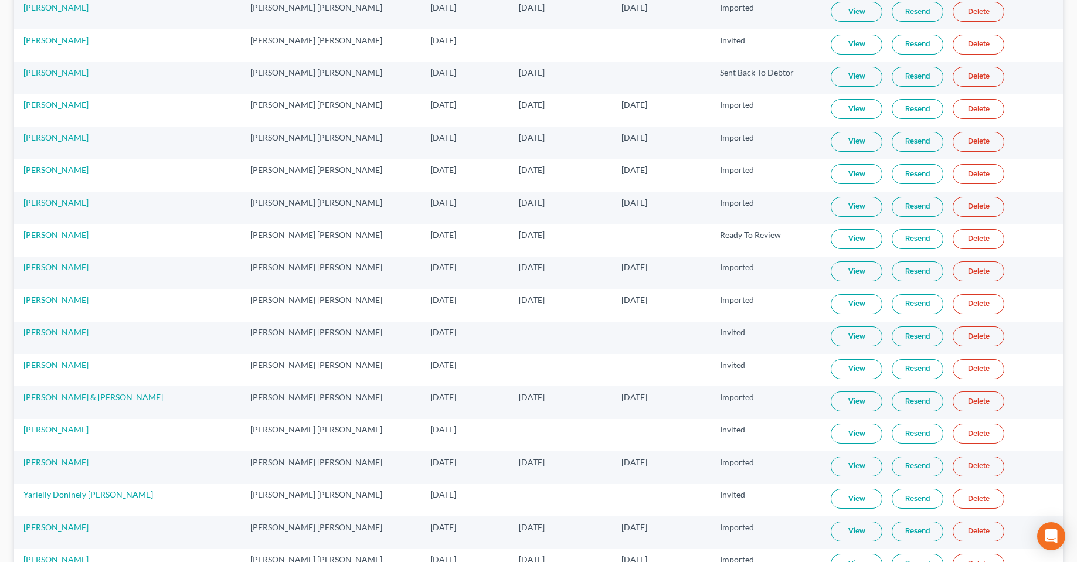
click at [839, 242] on link "View" at bounding box center [857, 239] width 52 height 20
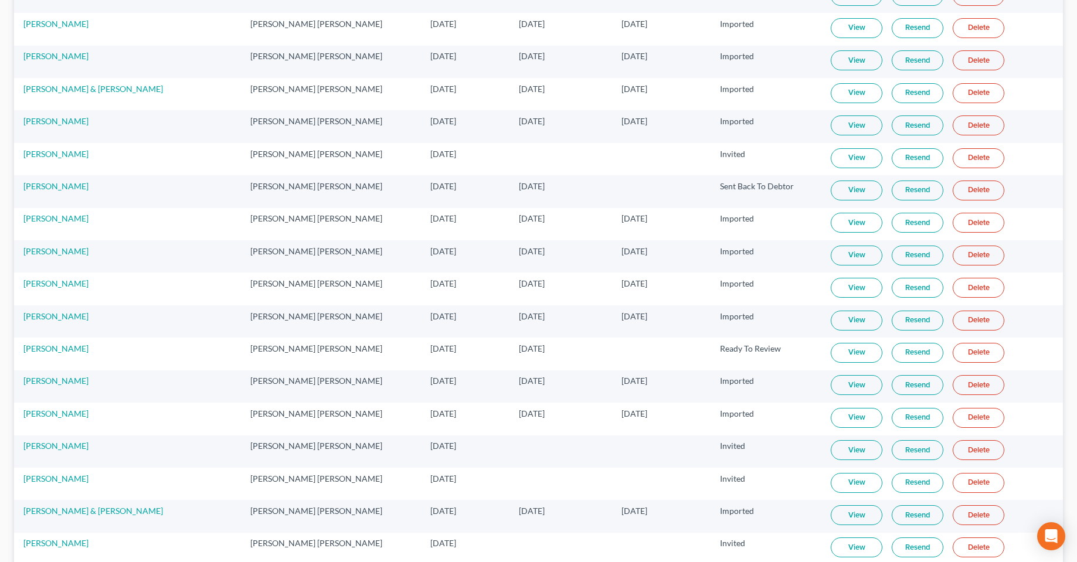
scroll to position [0, 0]
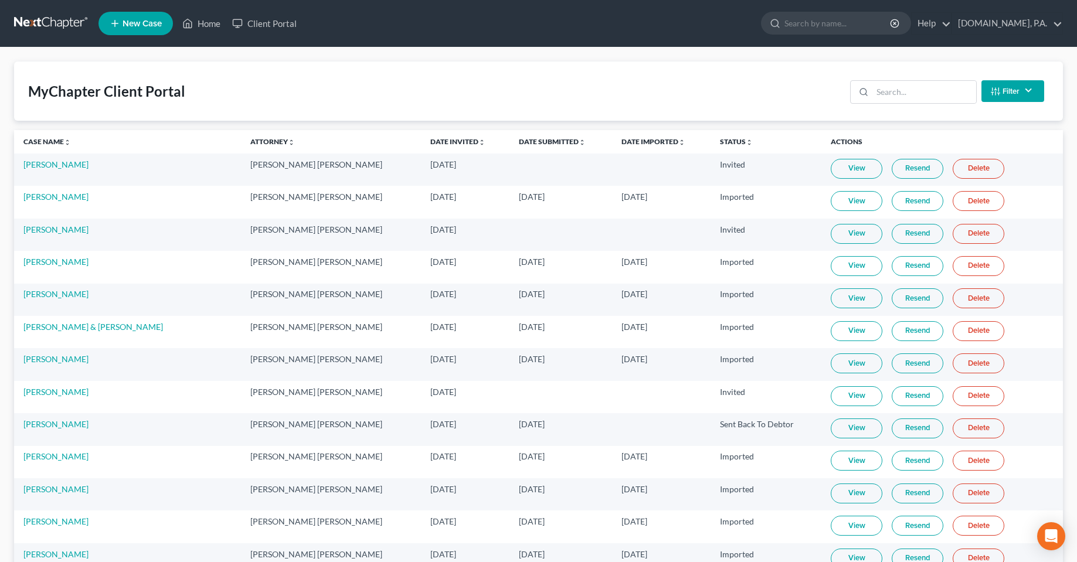
click at [374, 69] on div "MyChapter Client Portal Filter Status Filter... Invited In Progress Ready To Re…" at bounding box center [538, 91] width 1049 height 59
click at [510, 90] on div "MyChapter Client Portal Filter Status Filter... Invited In Progress Ready To Re…" at bounding box center [538, 91] width 1049 height 59
click at [894, 94] on input "search" at bounding box center [925, 92] width 104 height 22
click at [250, 99] on div "MyChapter Client Portal Filter Status Filter... Invited In Progress Ready To Re…" at bounding box center [538, 91] width 1049 height 59
